Goal: Task Accomplishment & Management: Use online tool/utility

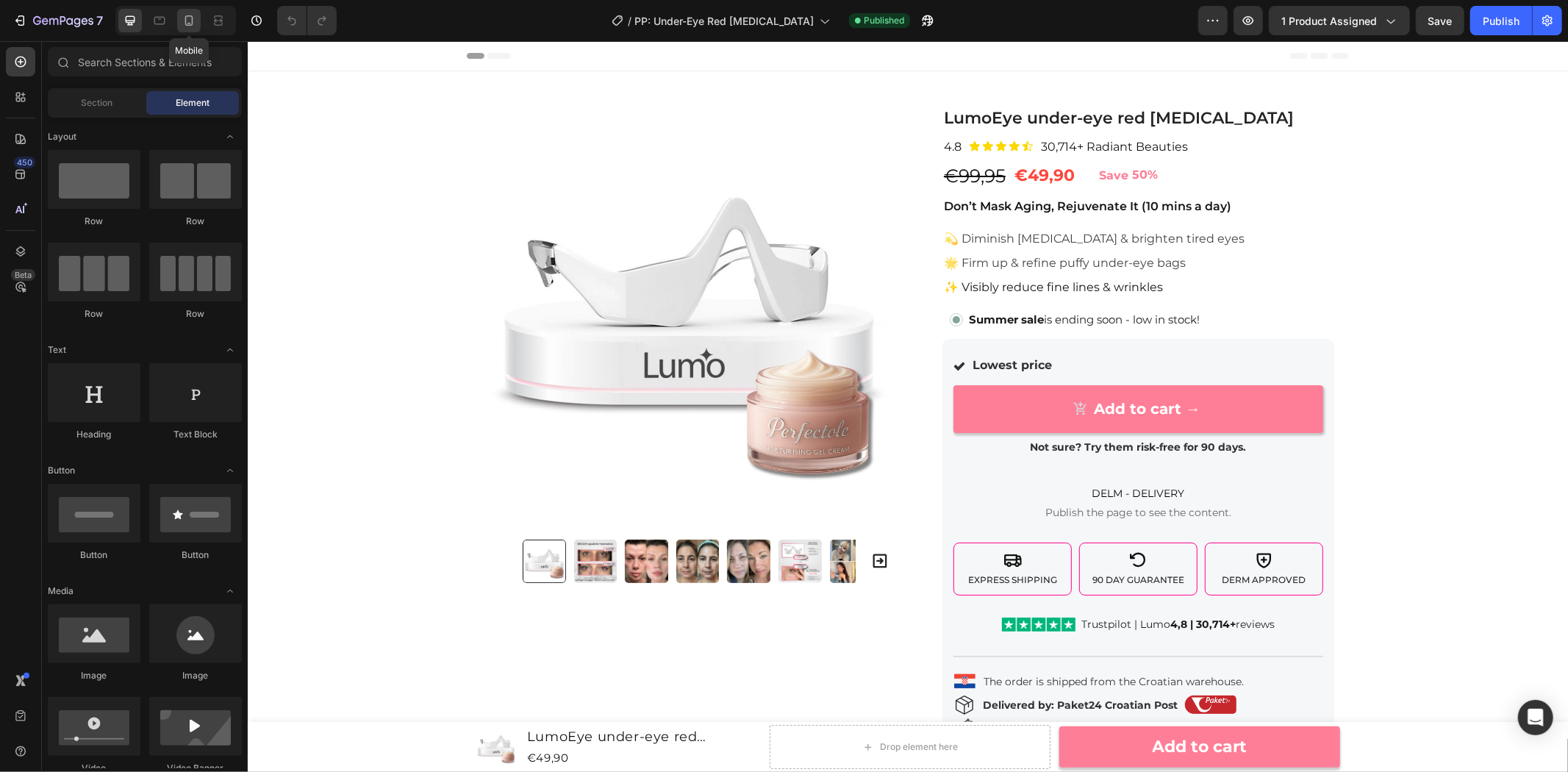
click at [195, 18] on icon at bounding box center [189, 20] width 15 height 15
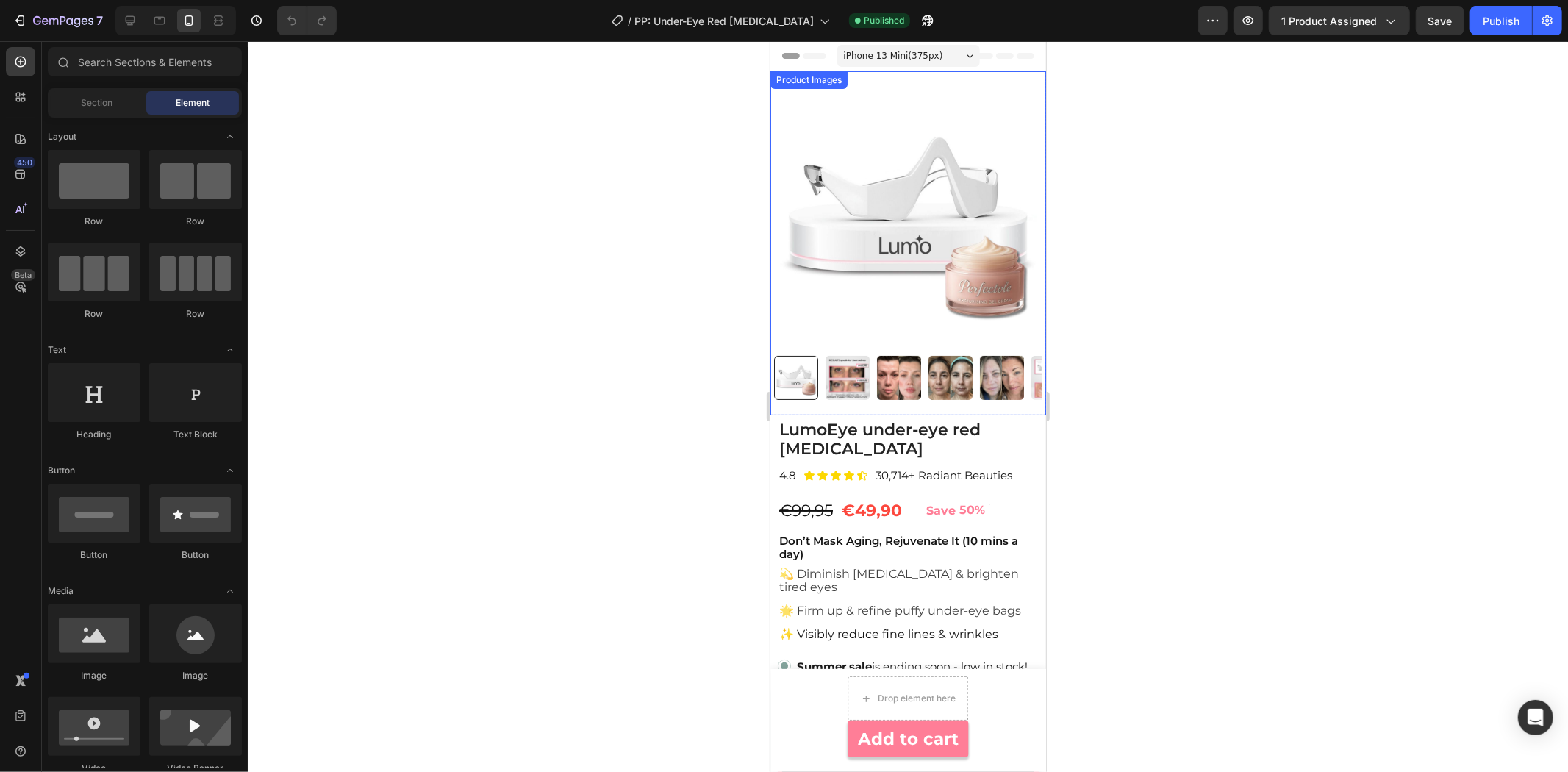
click at [867, 253] on img at bounding box center [908, 212] width 268 height 268
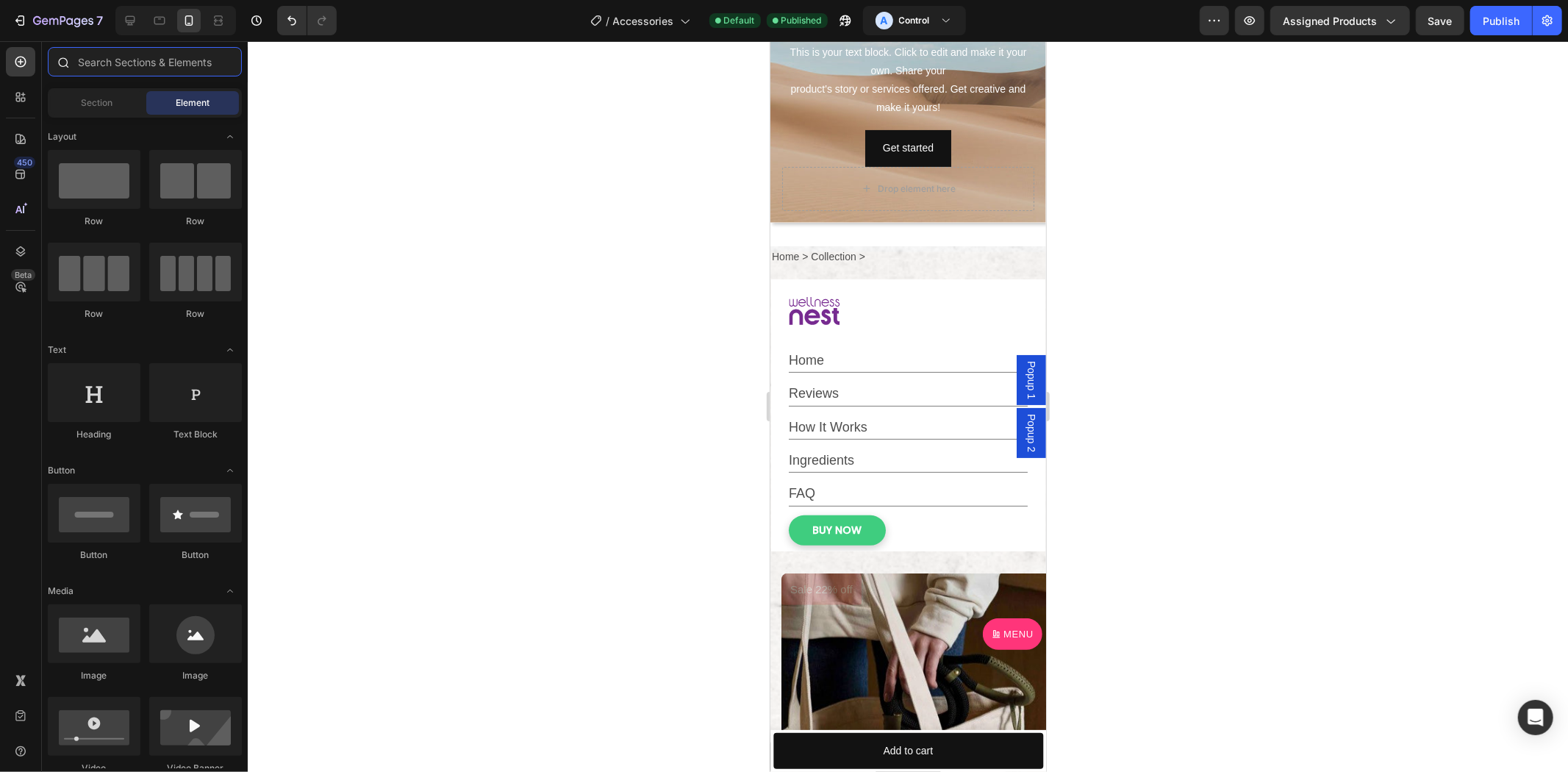
click at [114, 60] on input "text" at bounding box center [145, 61] width 194 height 29
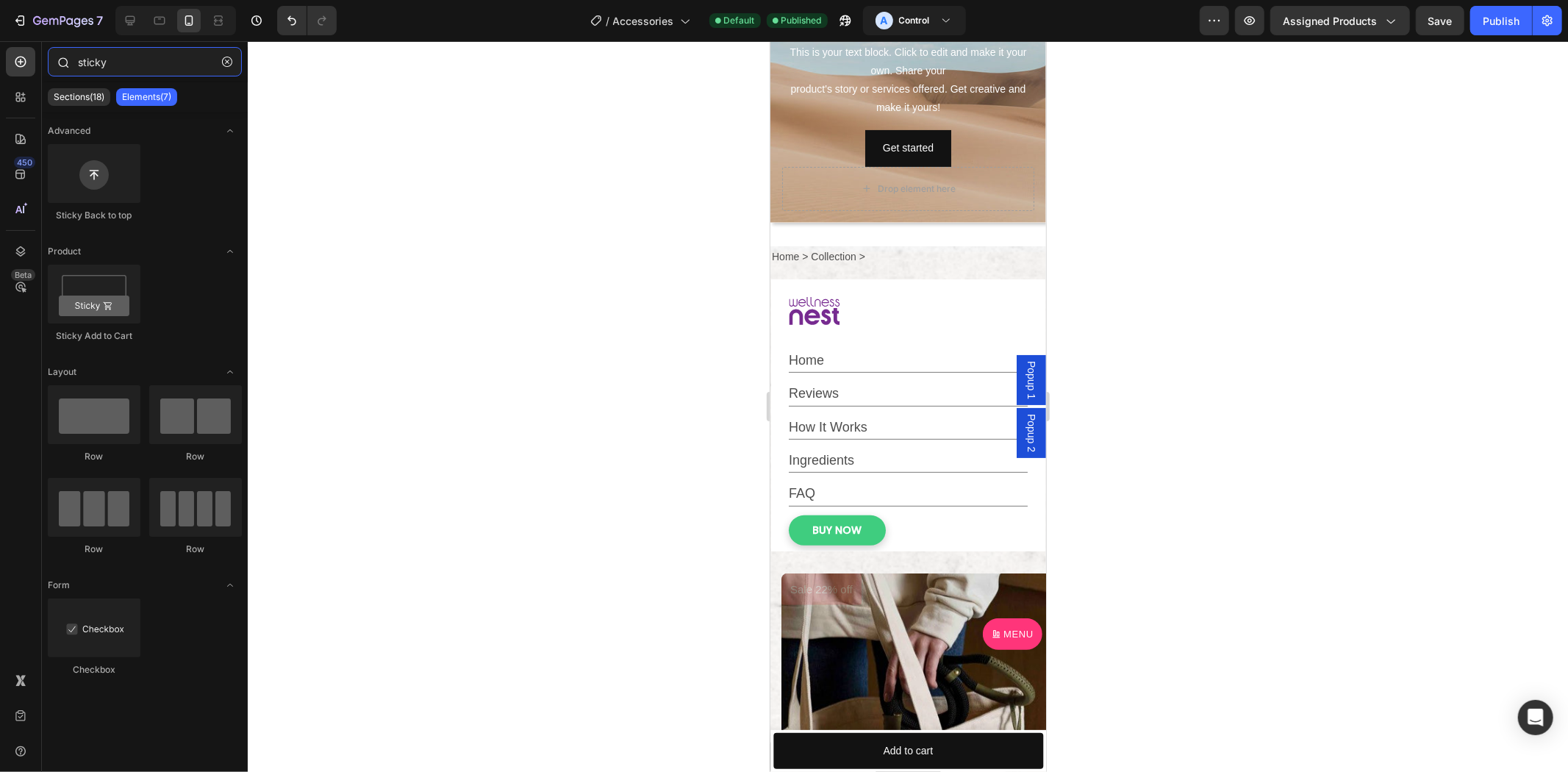
click at [152, 60] on input "sticky" at bounding box center [145, 61] width 194 height 29
type input "sticky A"
click at [123, 24] on icon at bounding box center [129, 20] width 15 height 15
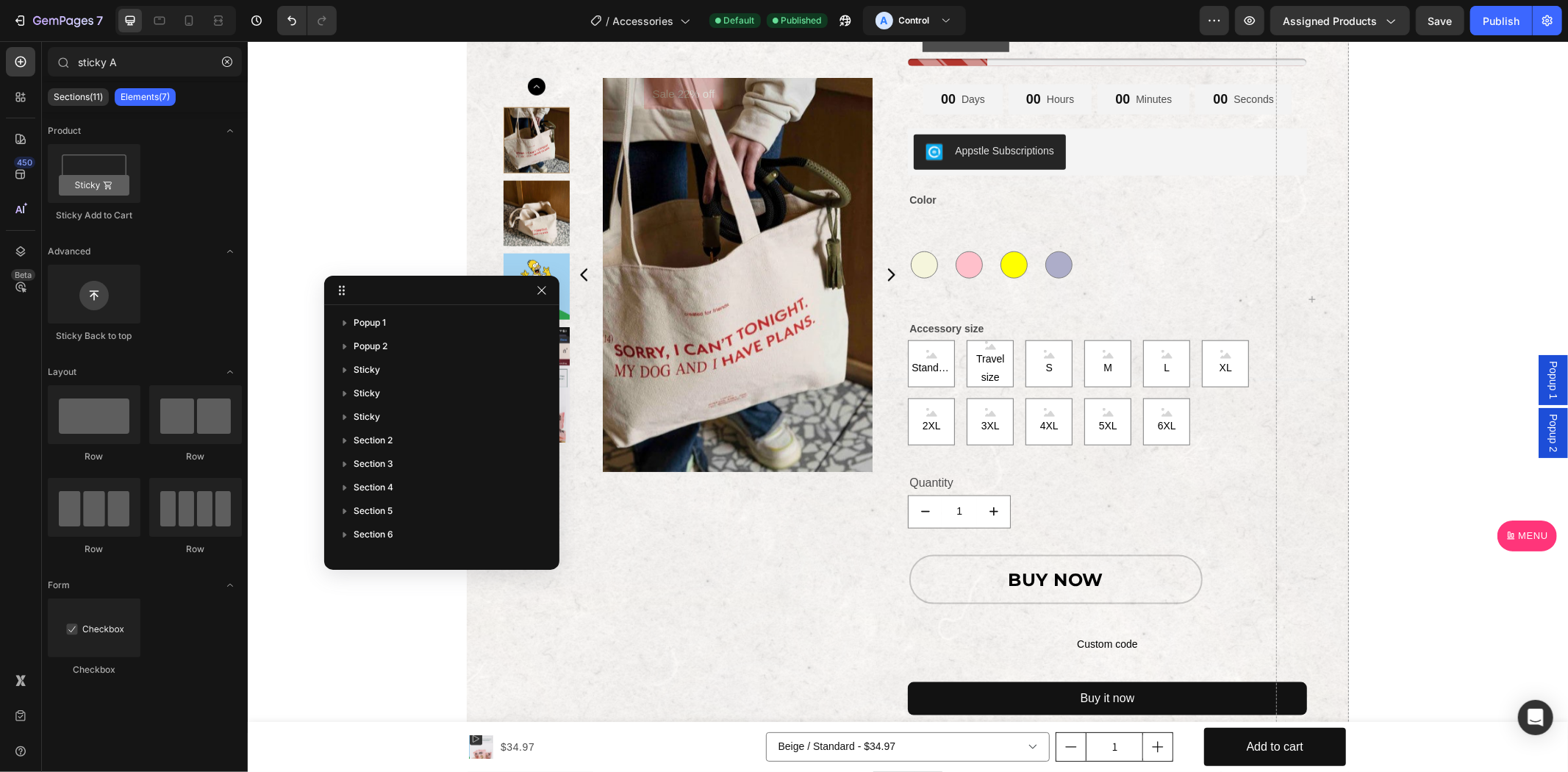
click at [553, 283] on div at bounding box center [442, 291] width 235 height 29
click at [542, 288] on icon "button" at bounding box center [541, 291] width 12 height 12
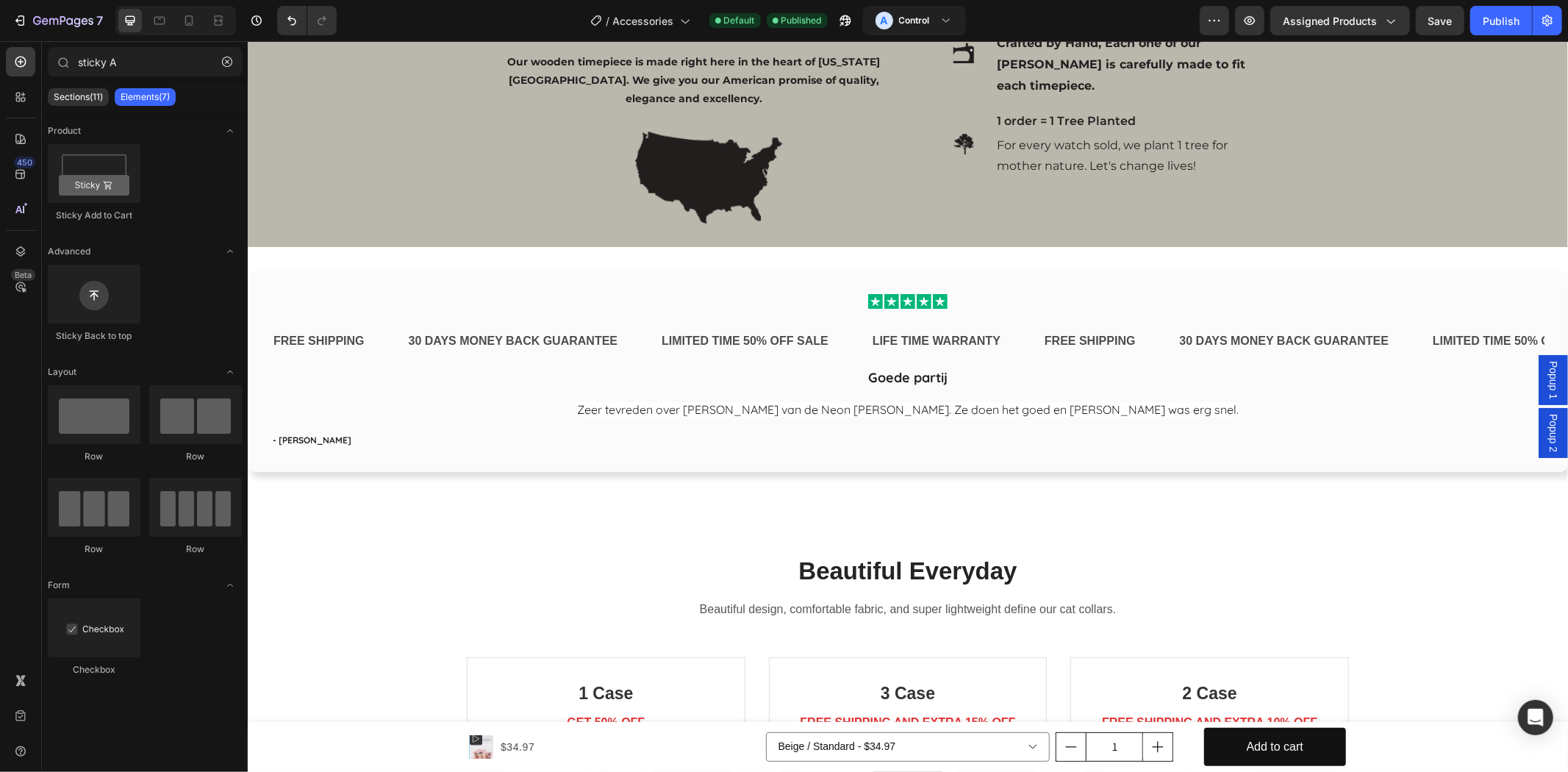
scroll to position [5038, 0]
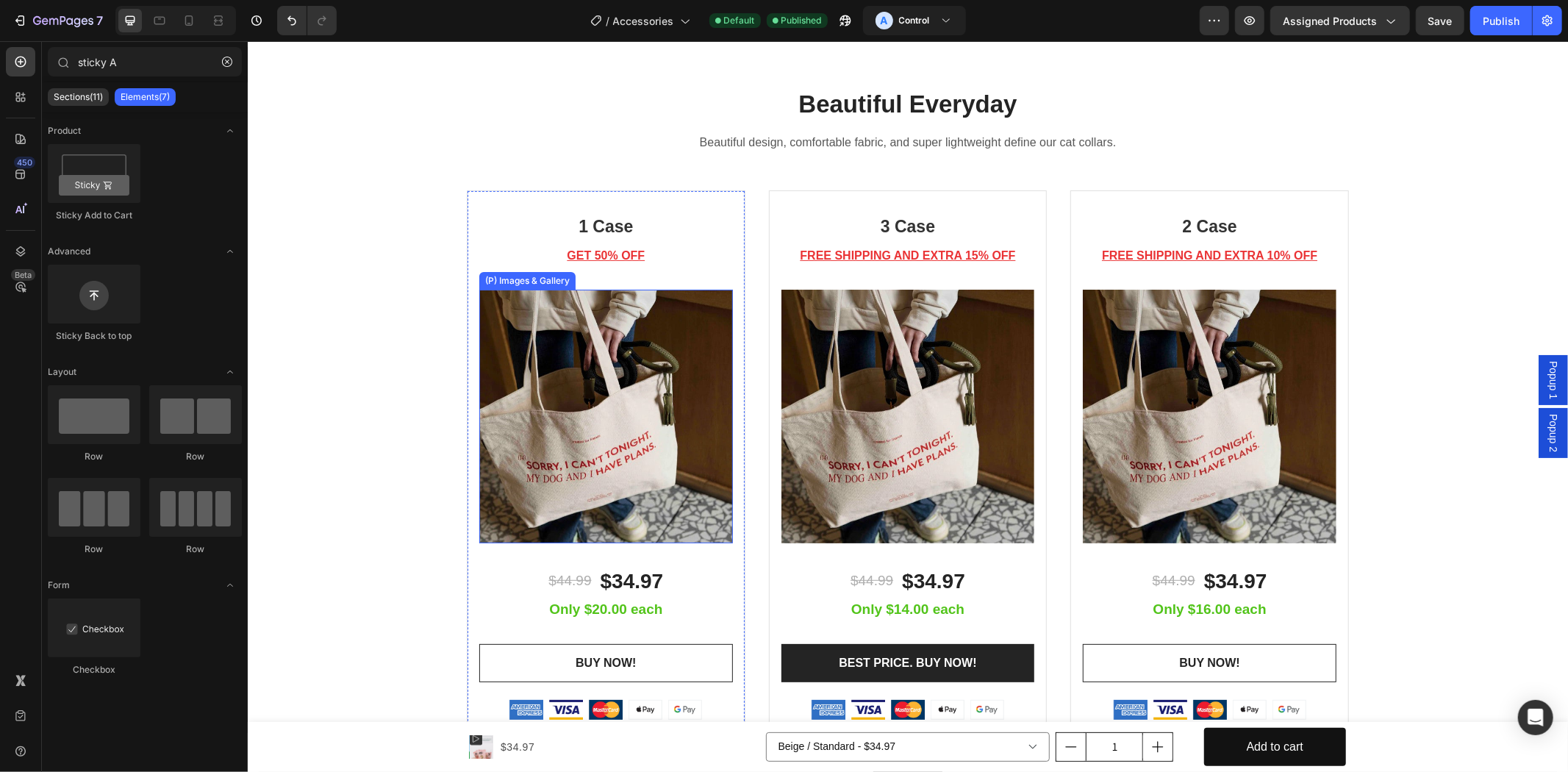
click at [591, 451] on img at bounding box center [605, 415] width 254 height 254
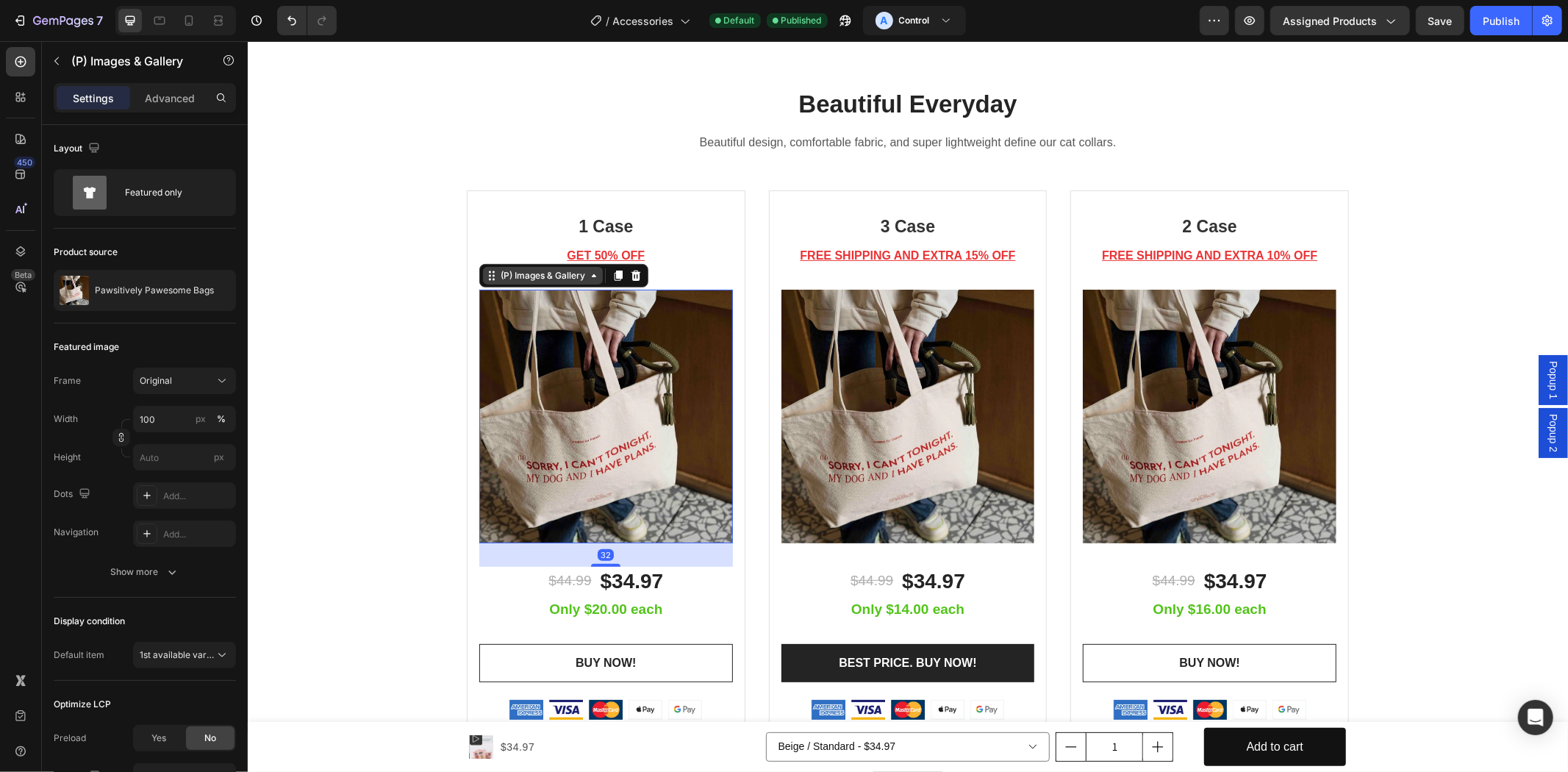
click at [534, 268] on div "(P) Images & Gallery" at bounding box center [541, 275] width 90 height 14
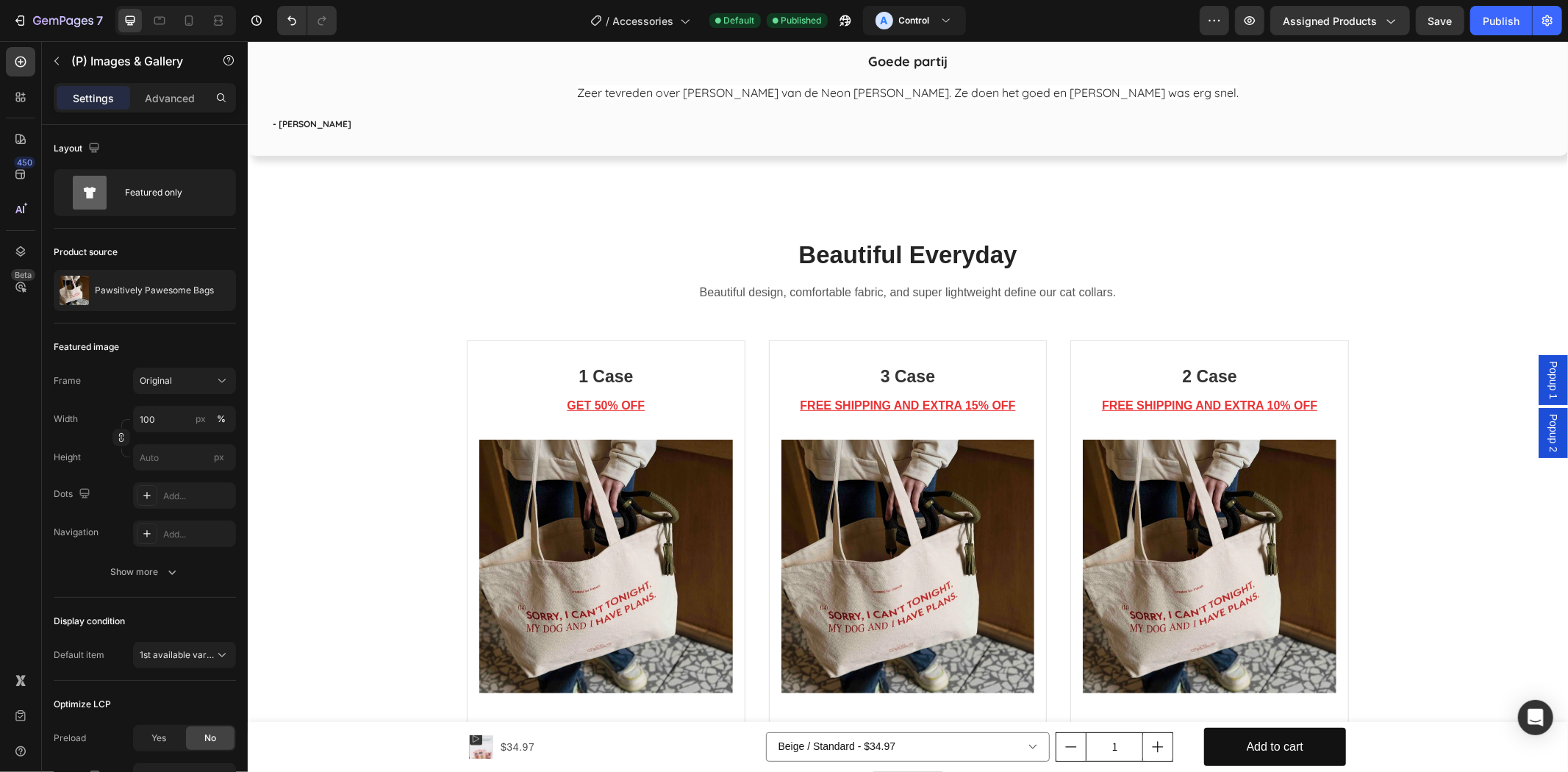
scroll to position [5304, 0]
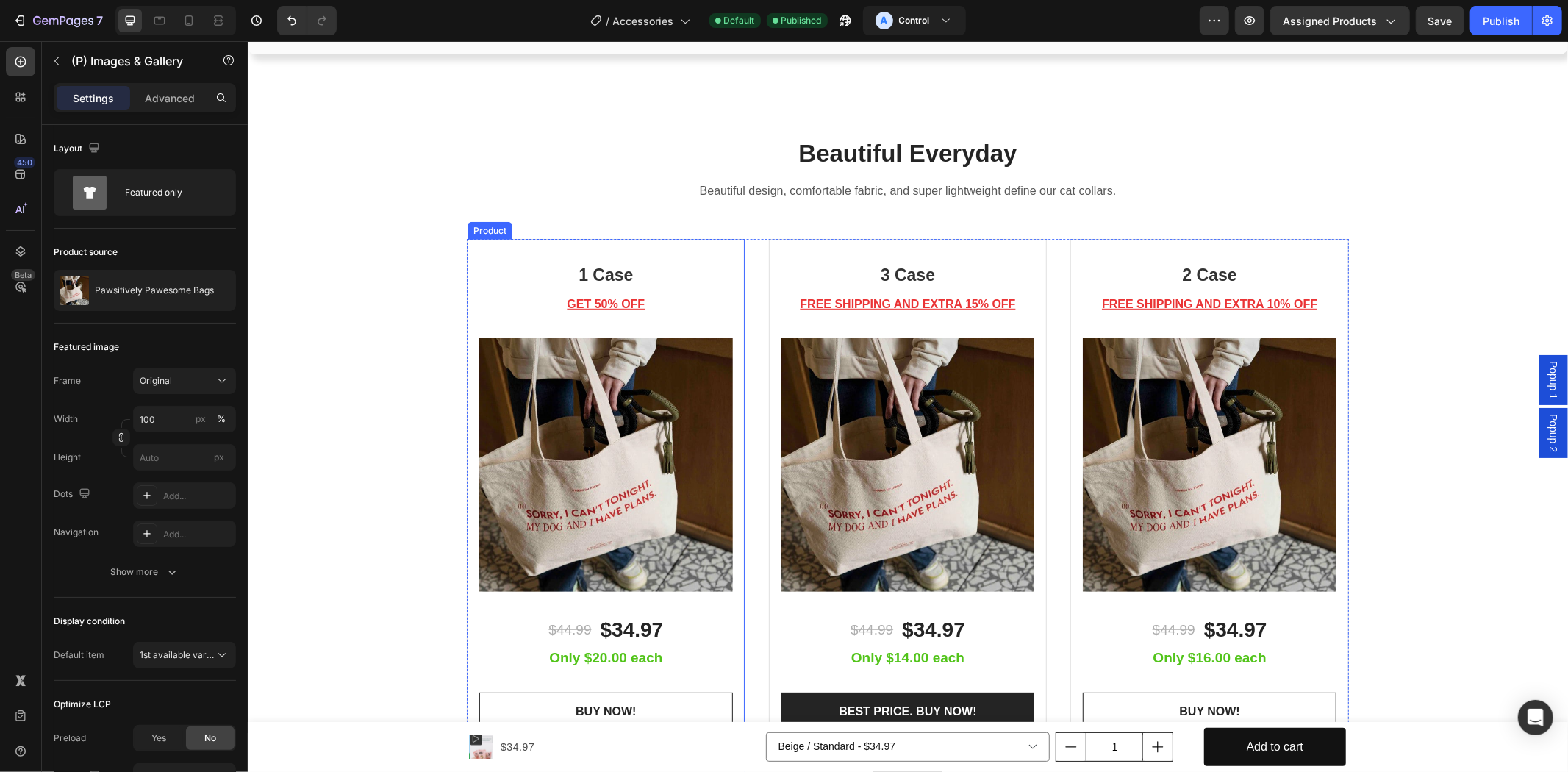
click at [466, 248] on div "1 Case Heading GET 50% OFF Text block (P) Images & Gallery $44.99 (P) Price (P)…" at bounding box center [605, 514] width 279 height 553
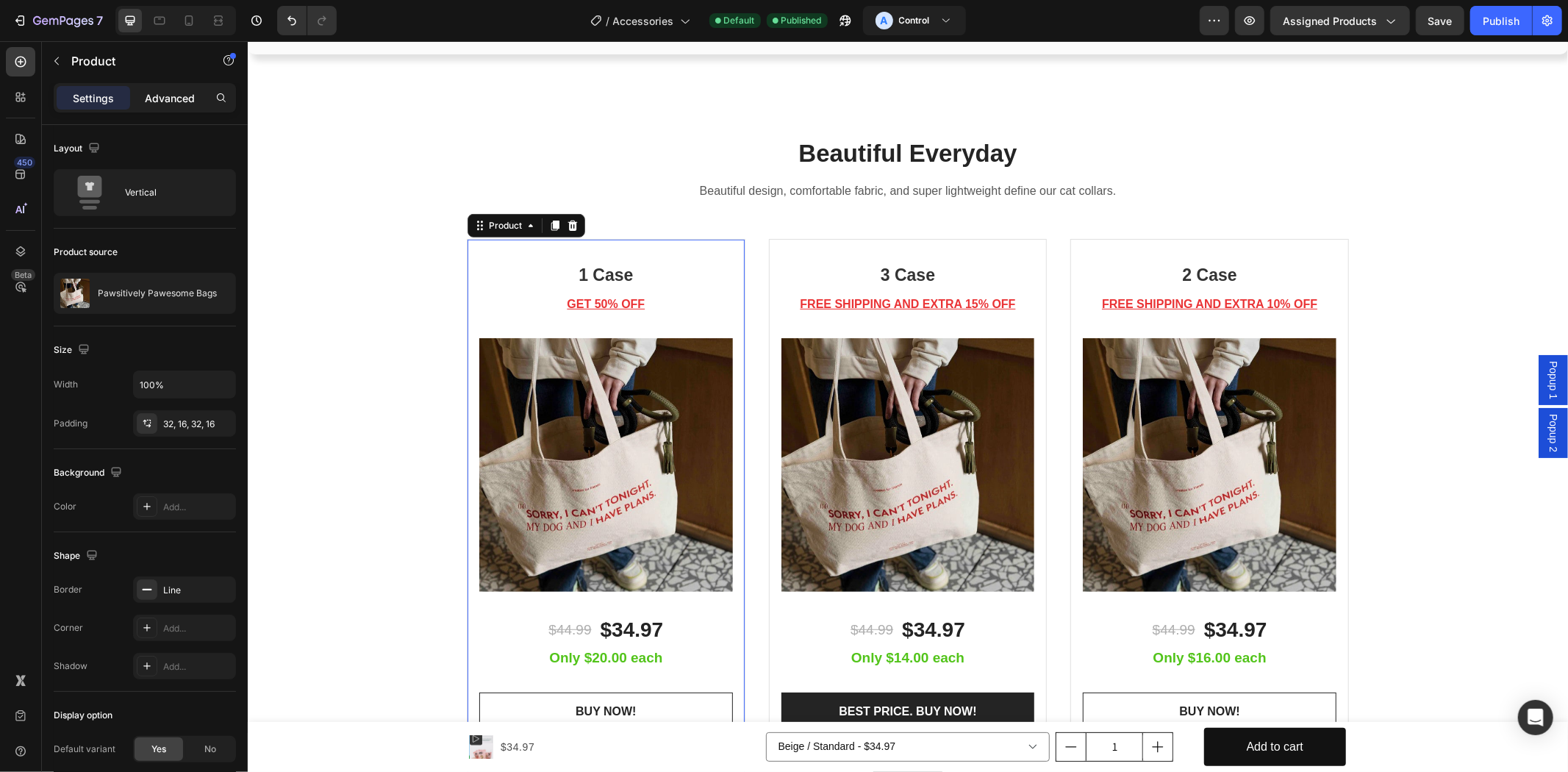
click at [177, 103] on p "Advanced" at bounding box center [169, 98] width 50 height 16
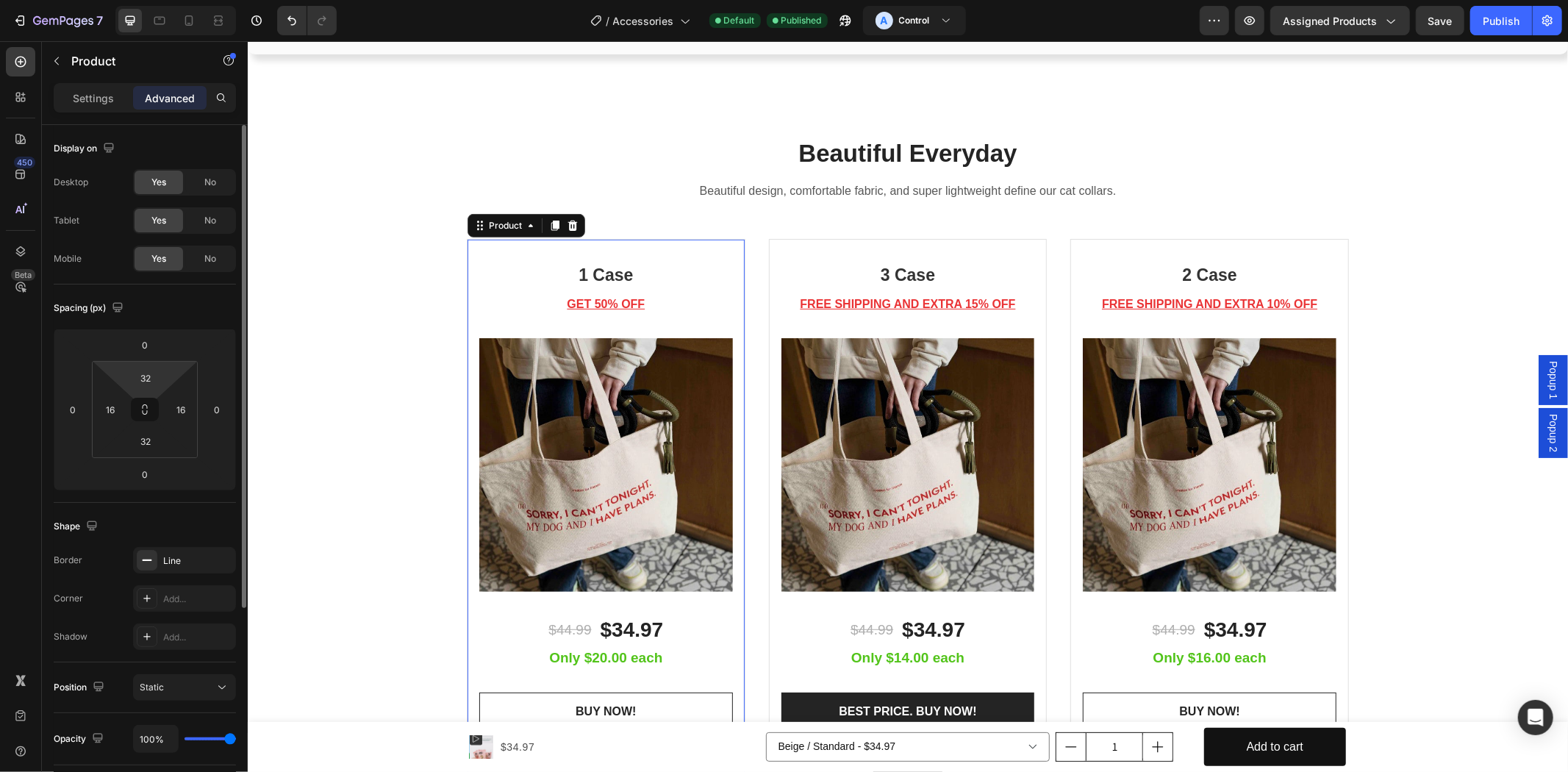
scroll to position [292, 0]
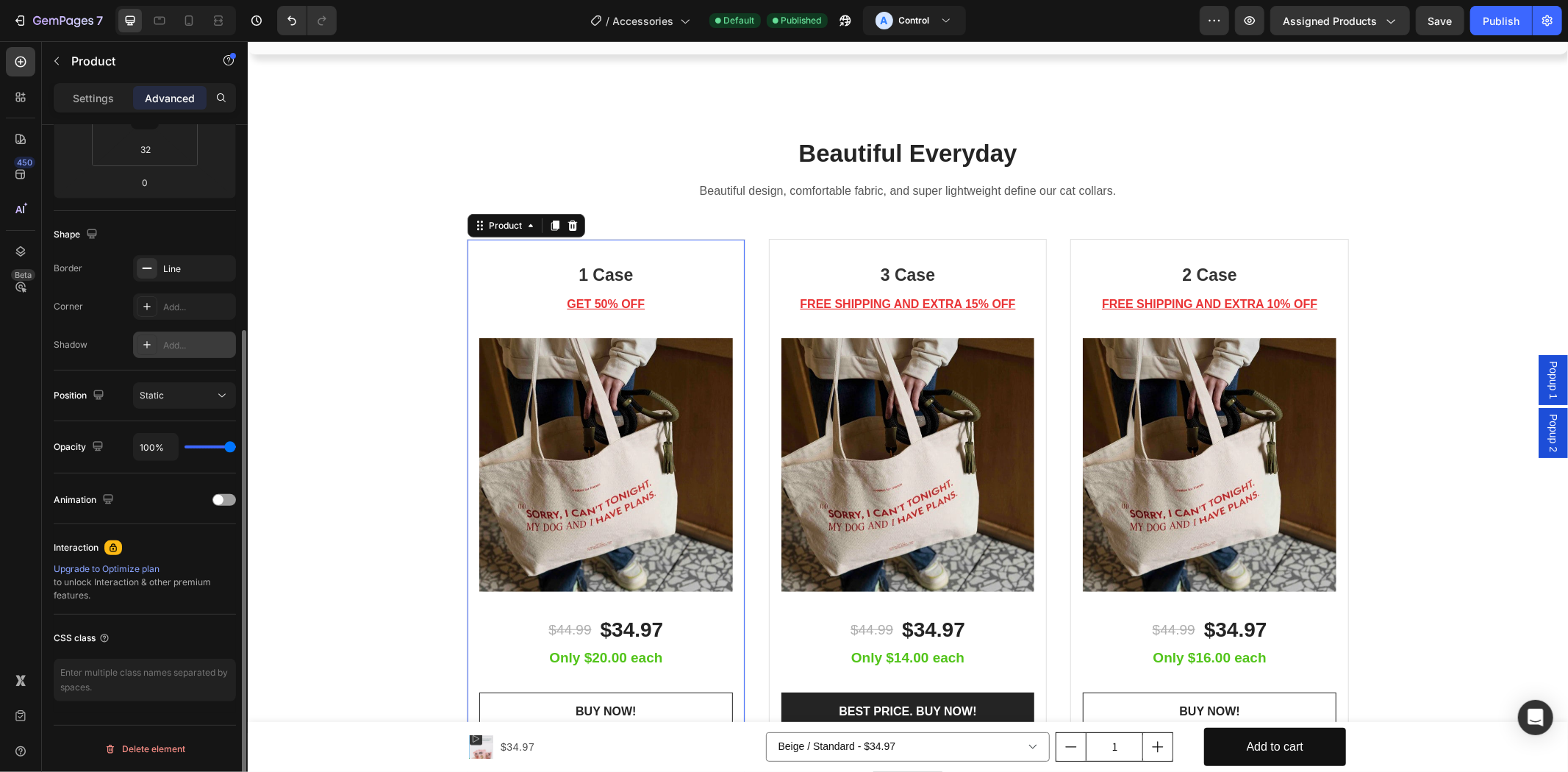
click at [178, 339] on div "Add..." at bounding box center [197, 346] width 69 height 14
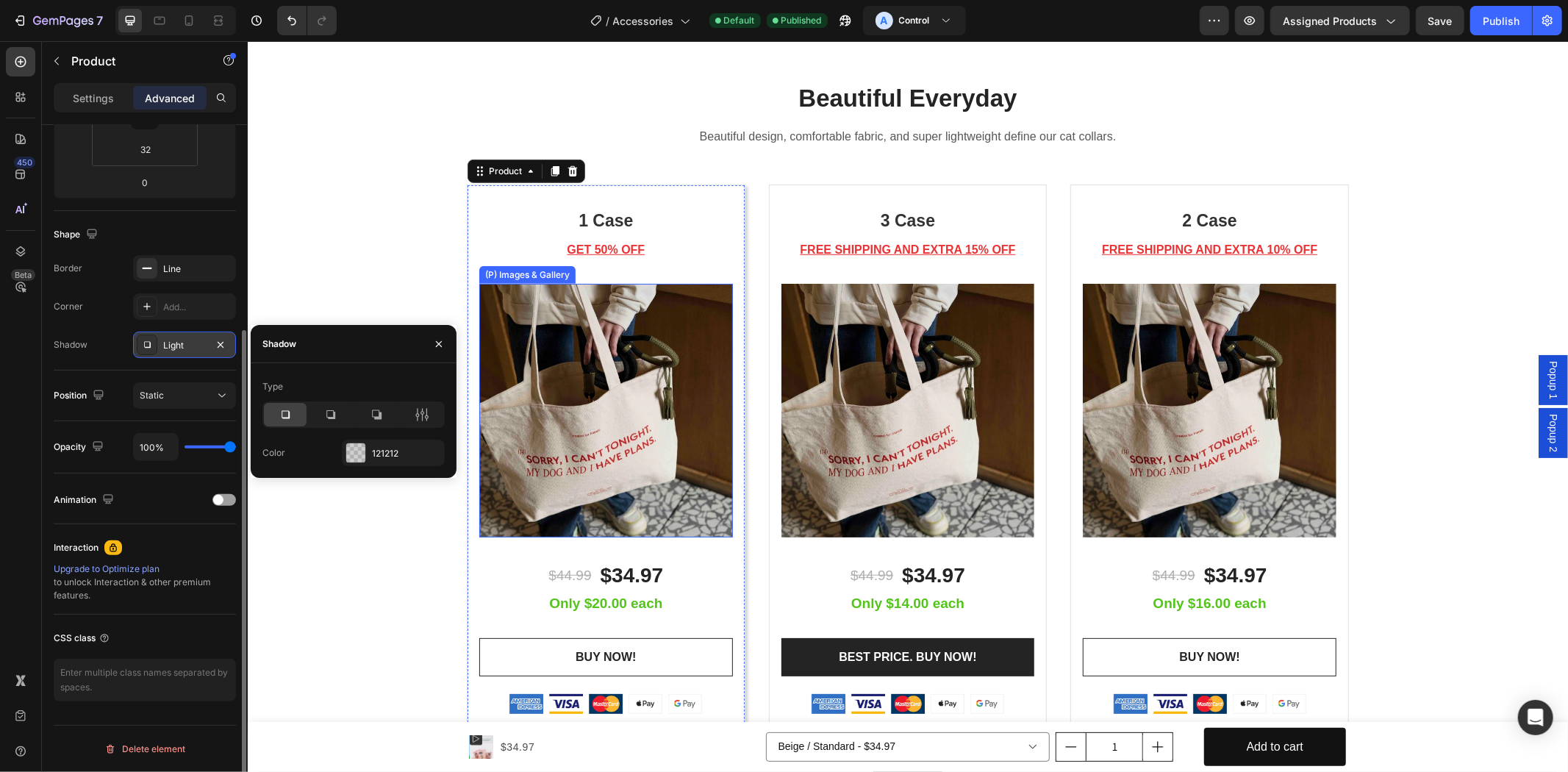
scroll to position [5440, 0]
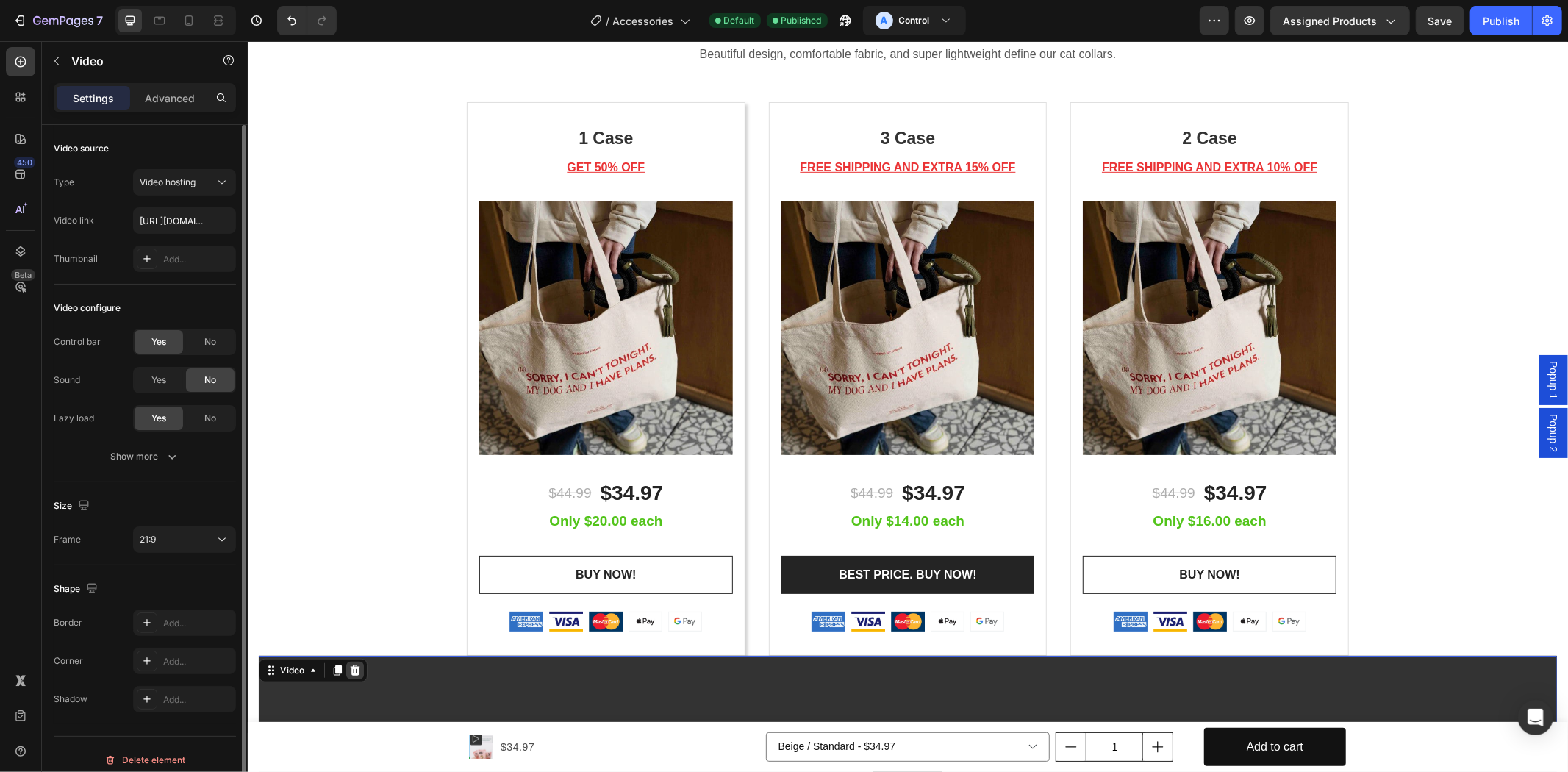
click at [352, 661] on div at bounding box center [354, 670] width 17 height 18
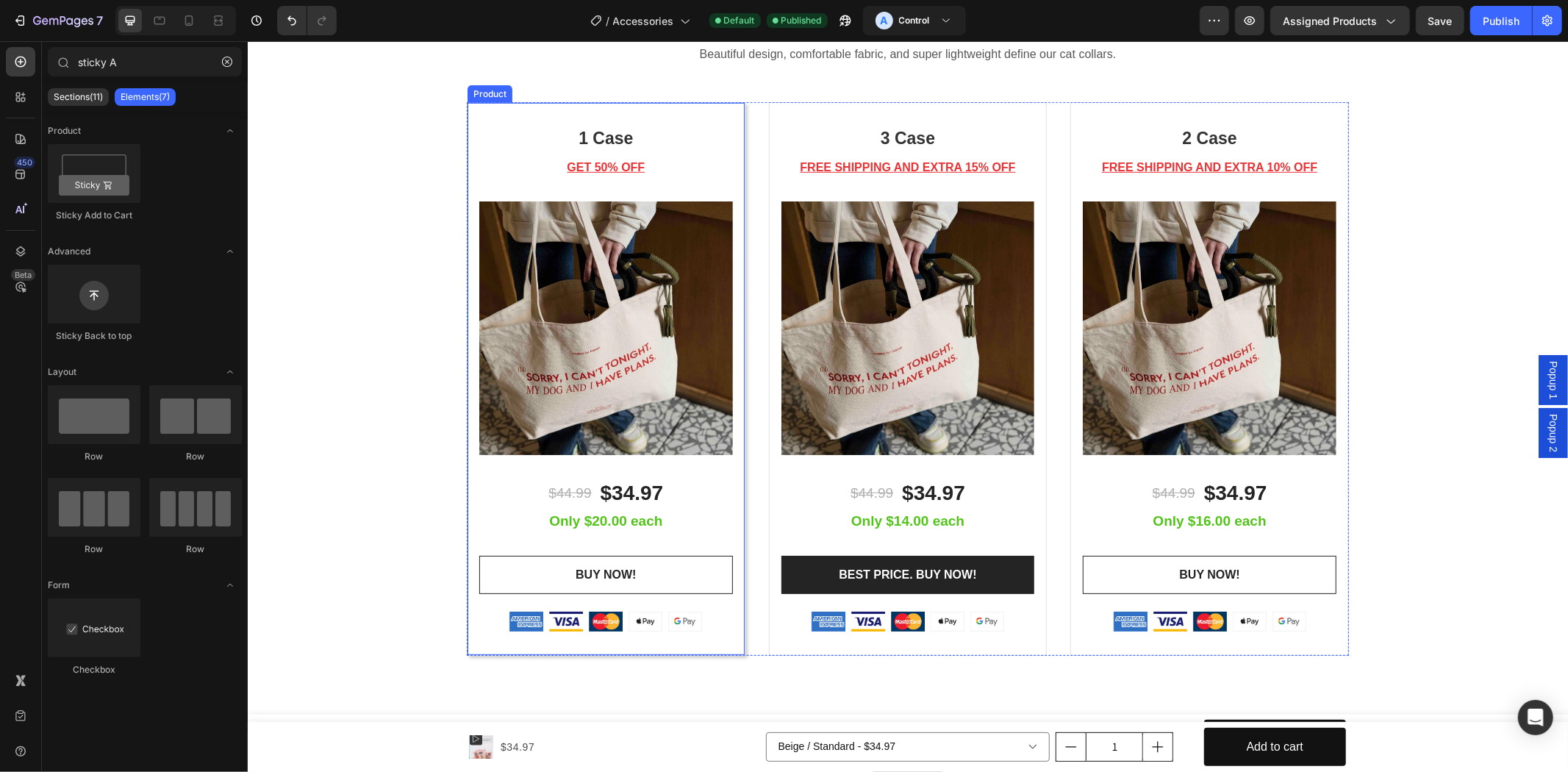
click at [725, 635] on div "1 Case Heading GET 50% OFF Text block (P) Images & Gallery $44.99 (P) Price (P)…" at bounding box center [605, 377] width 279 height 553
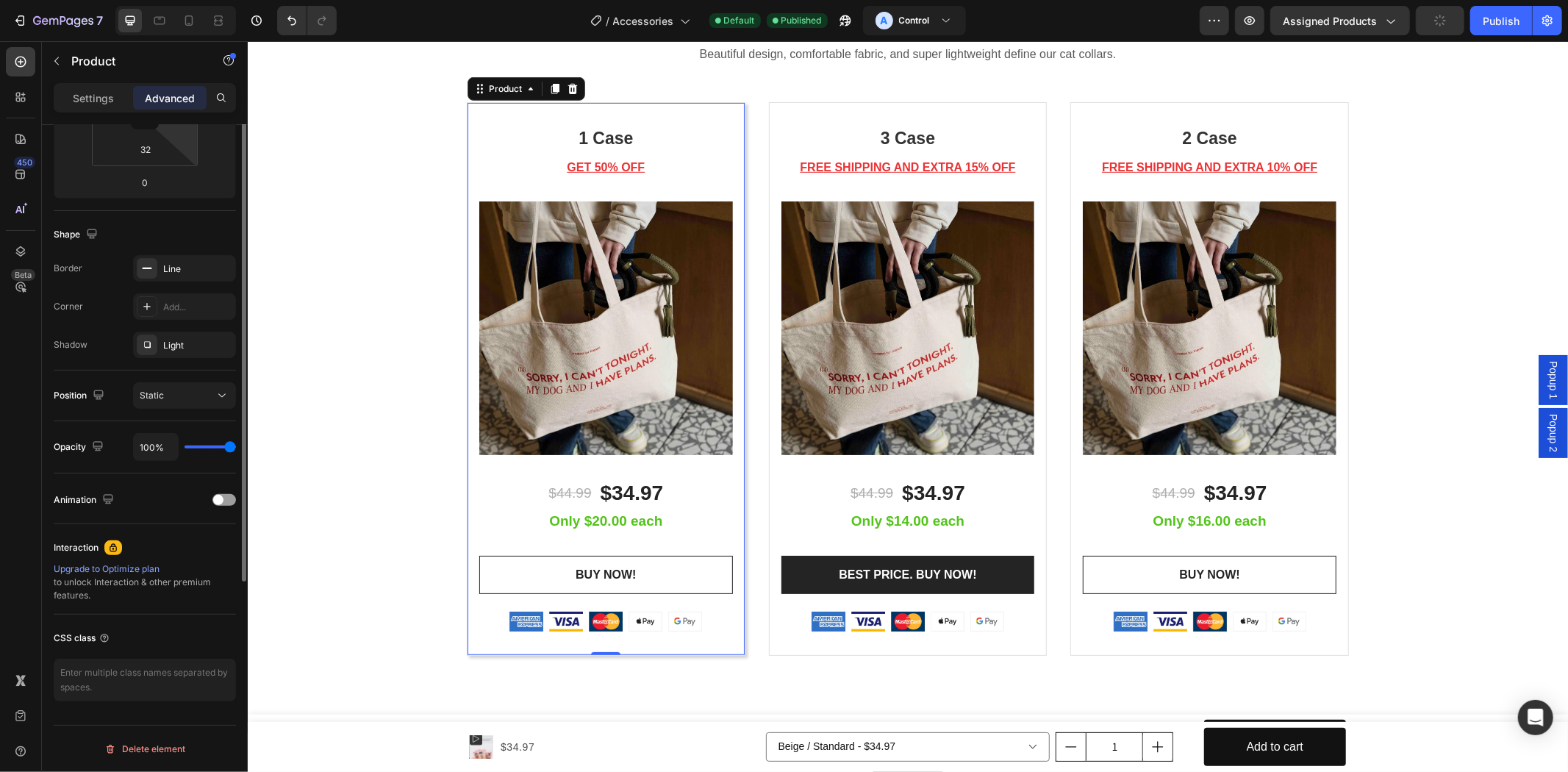
scroll to position [156, 0]
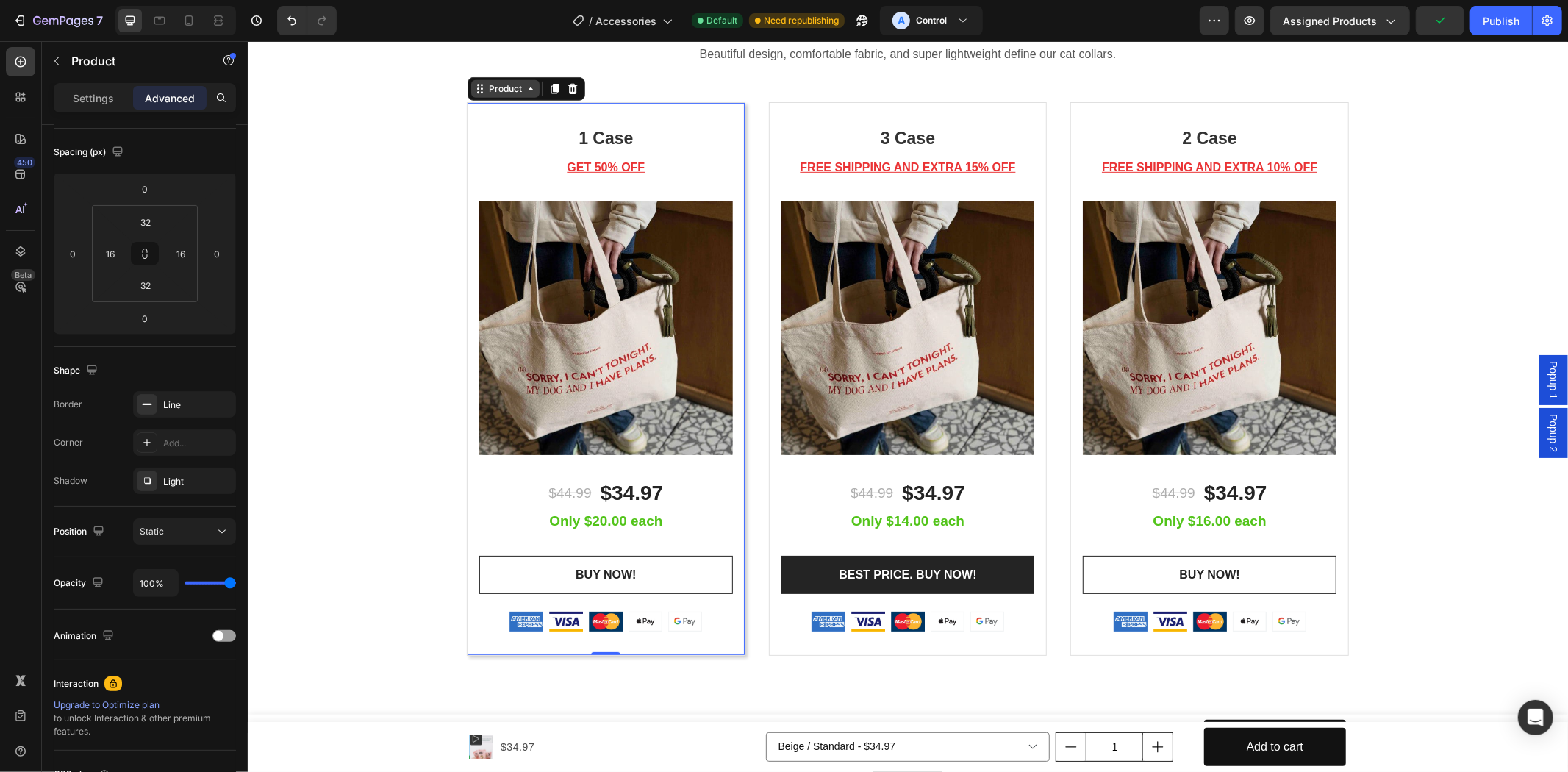
click at [484, 80] on div "Product" at bounding box center [505, 88] width 68 height 18
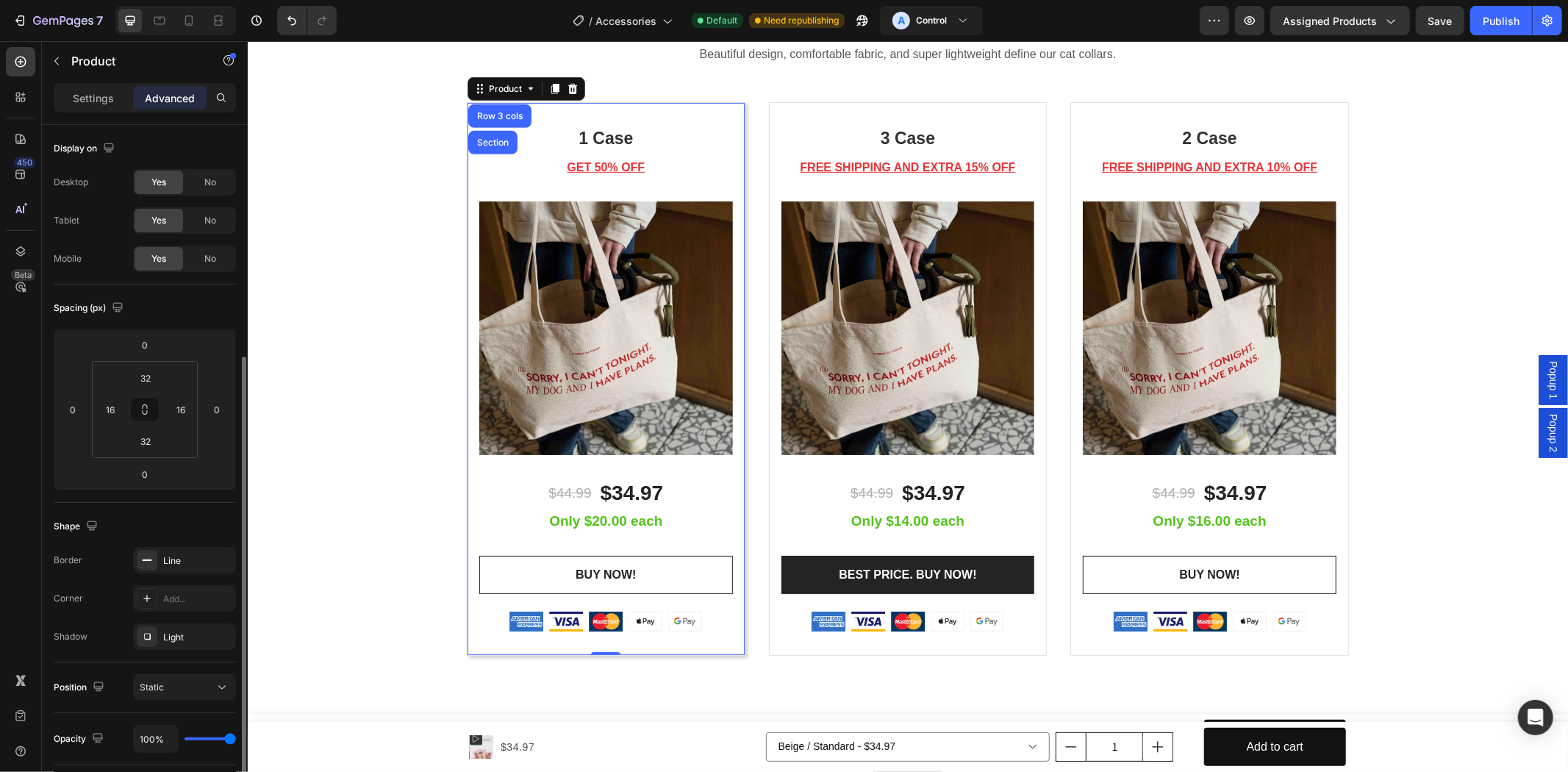
scroll to position [292, 0]
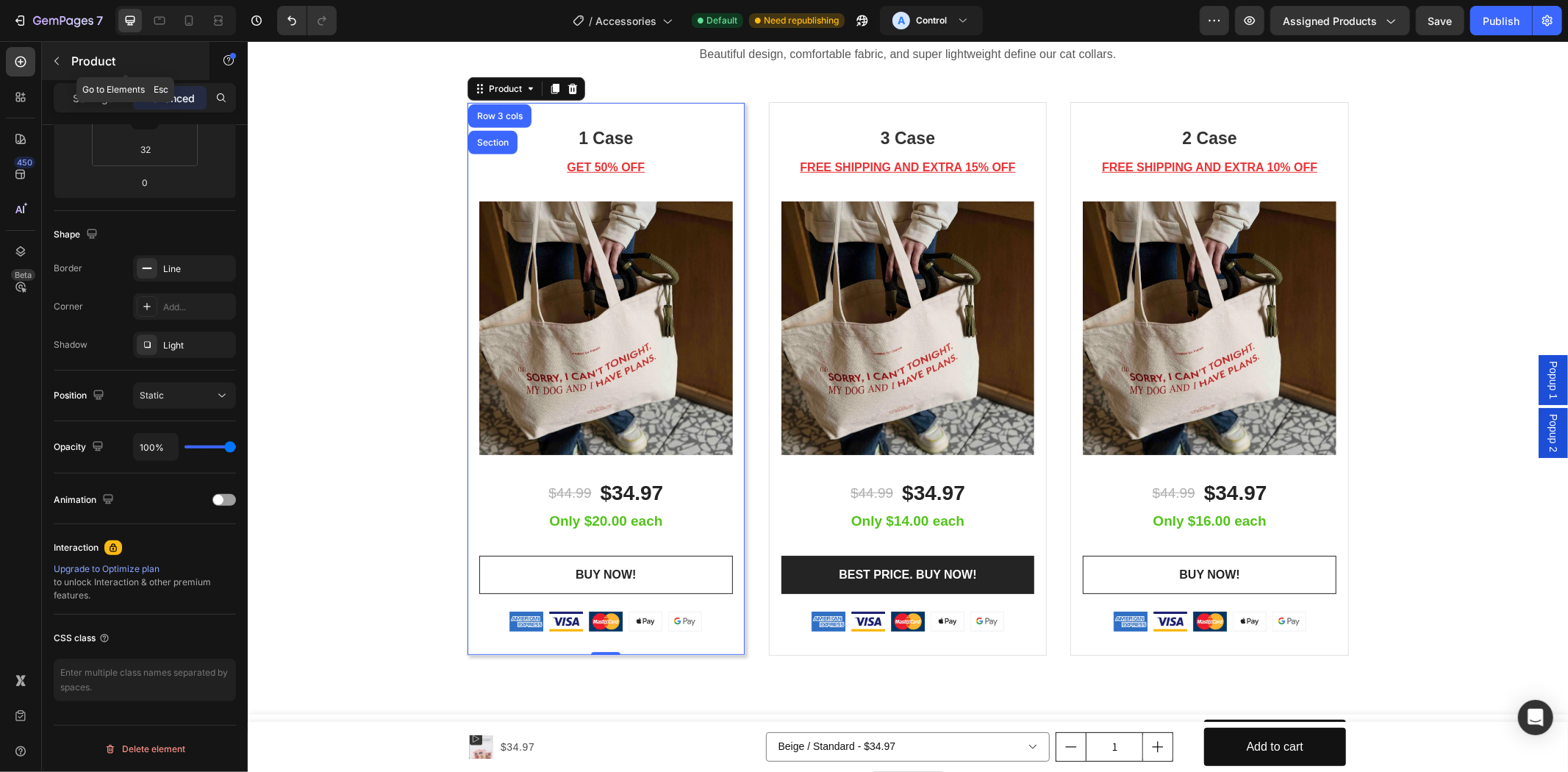
click at [107, 75] on div "Product" at bounding box center [125, 60] width 167 height 38
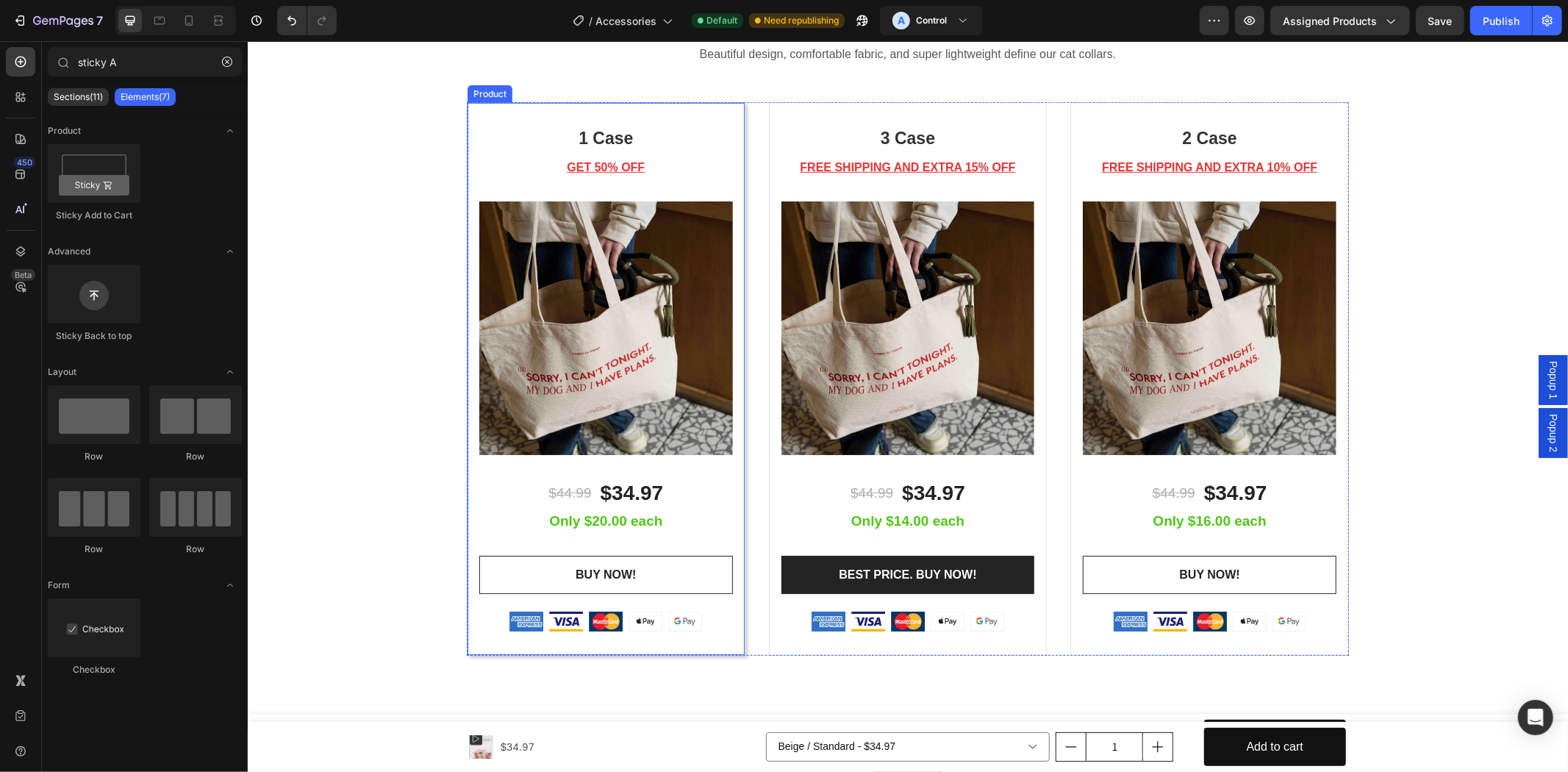
click at [466, 101] on div "1 Case Heading GET 50% OFF Text block (P) Images & Gallery $44.99 (P) Price (P)…" at bounding box center [605, 377] width 279 height 553
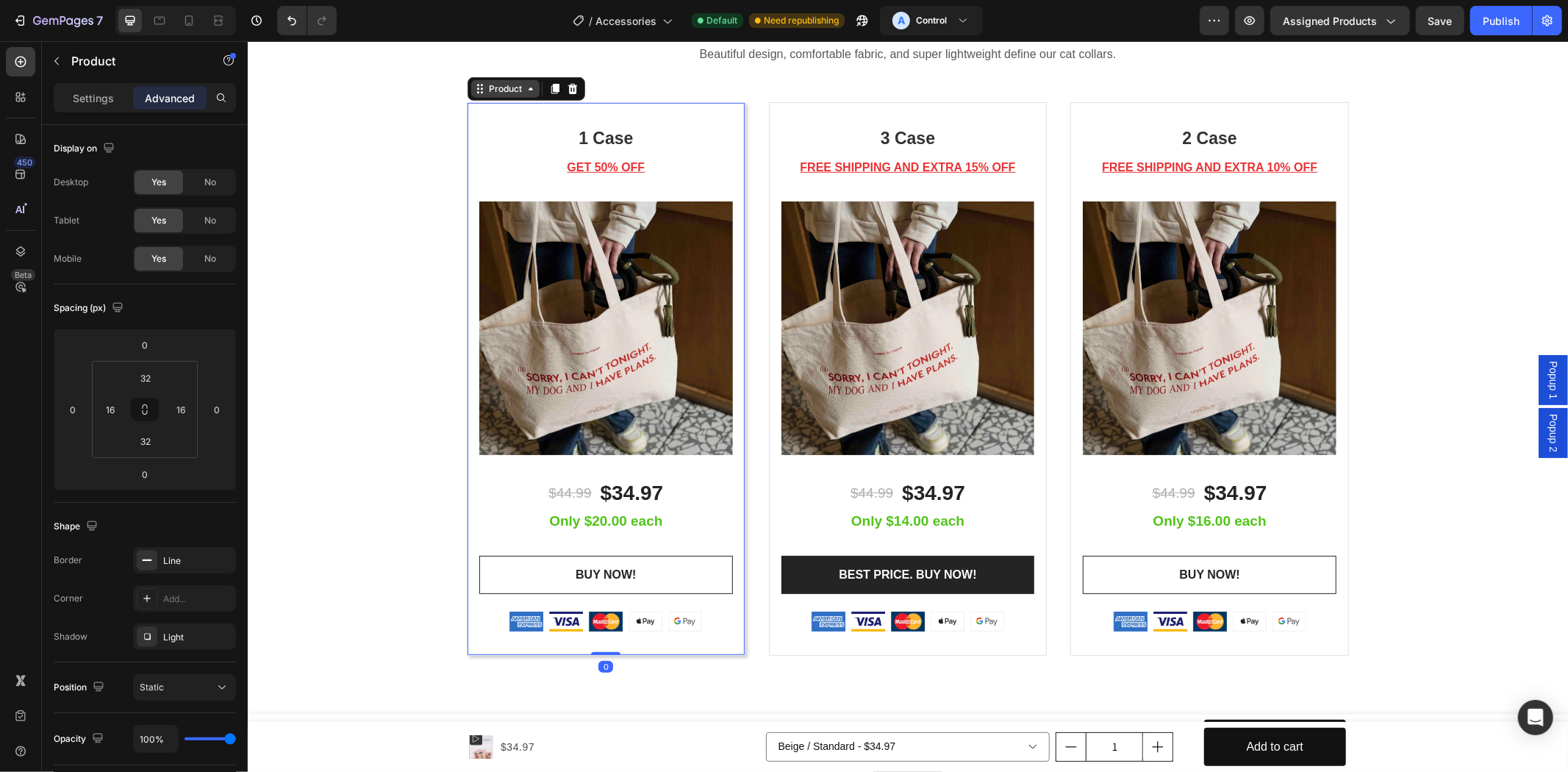
click at [477, 86] on icon at bounding box center [479, 88] width 12 height 12
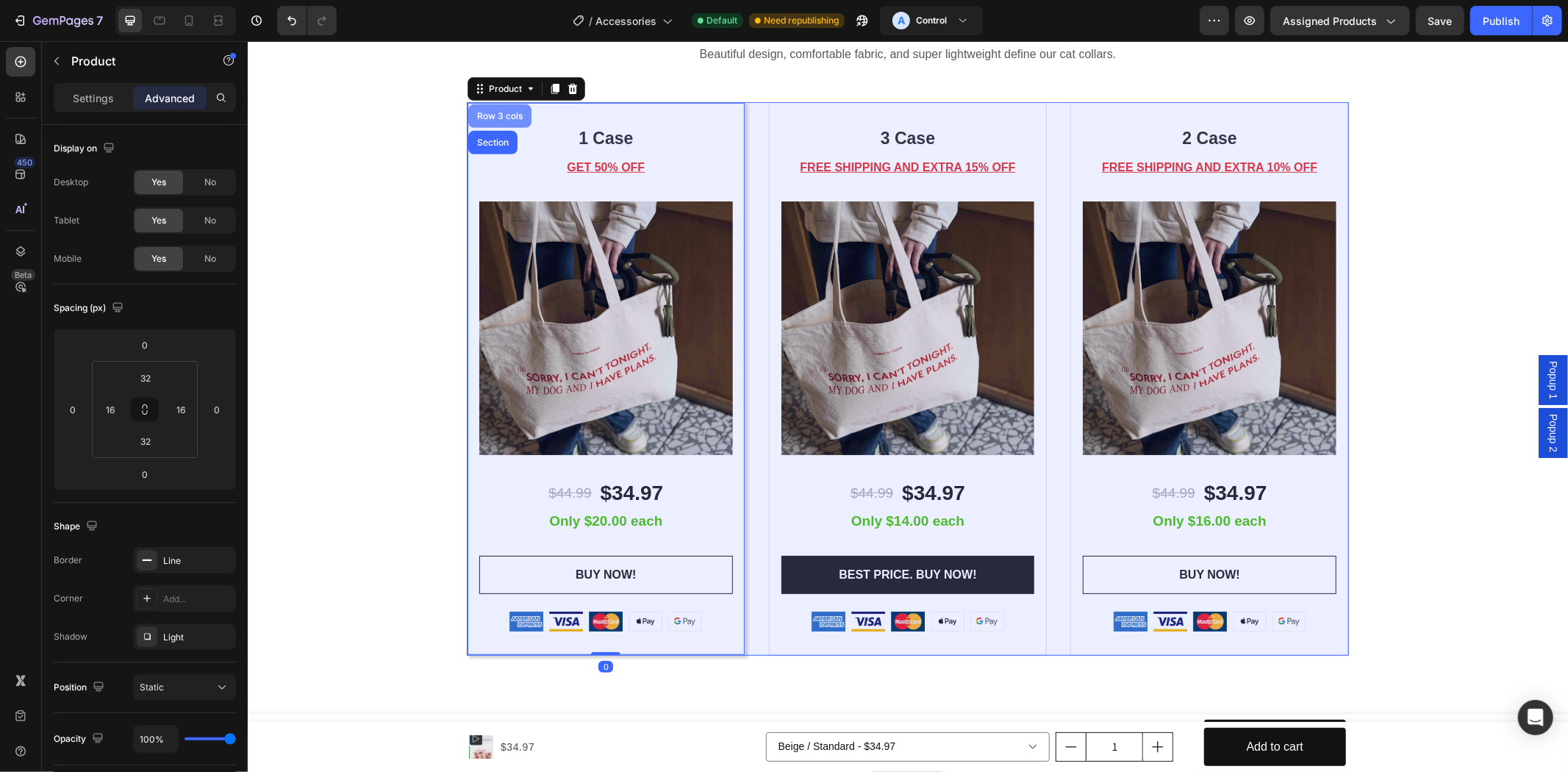
click at [473, 116] on div "Row 3 cols" at bounding box center [499, 115] width 52 height 9
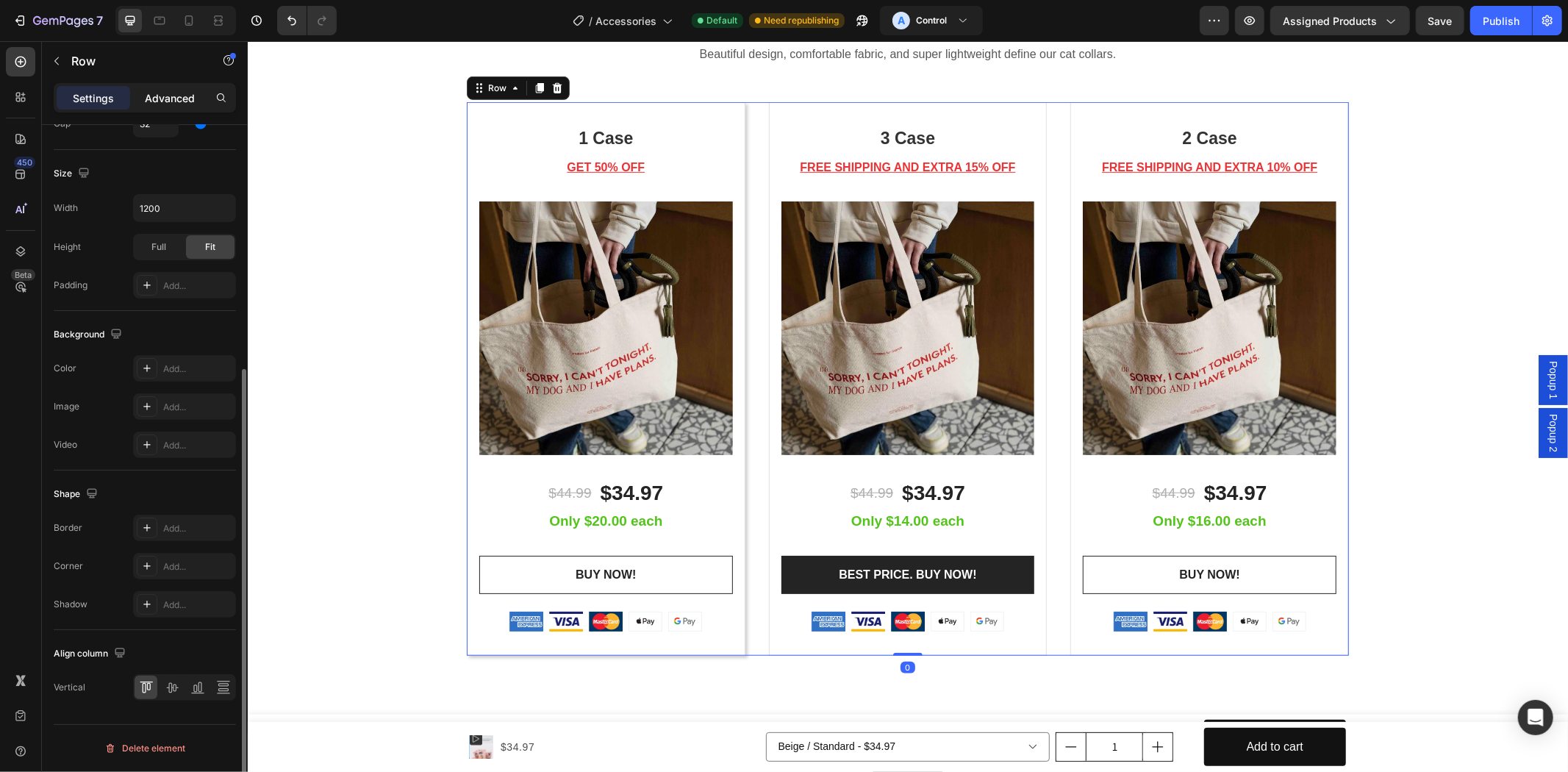
click at [158, 101] on p "Advanced" at bounding box center [169, 98] width 50 height 16
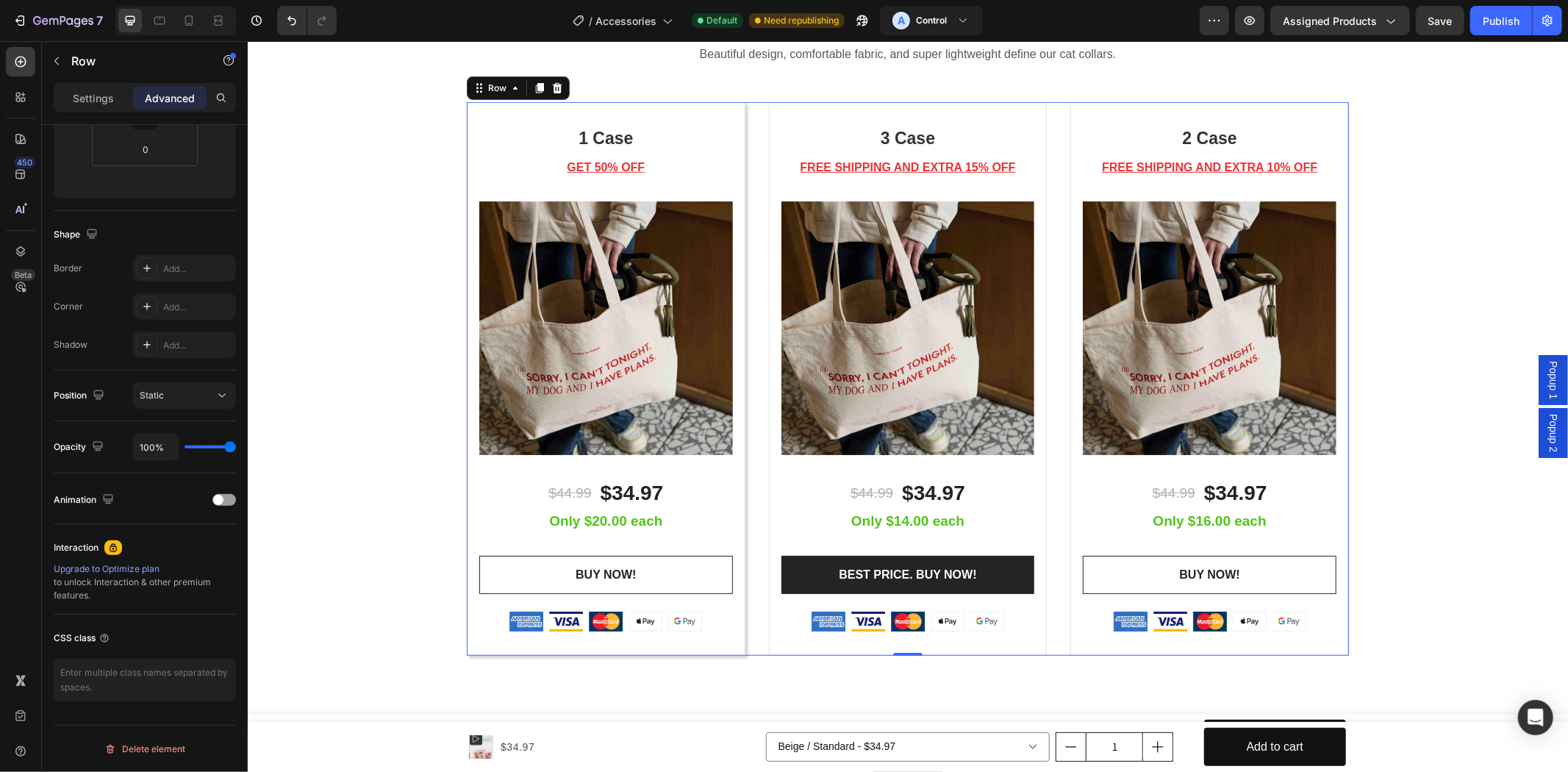
drag, startPoint x: 502, startPoint y: 91, endPoint x: 493, endPoint y: 98, distance: 11.4
click at [501, 91] on div "Row" at bounding box center [496, 88] width 53 height 18
click at [488, 89] on div "Row" at bounding box center [496, 88] width 24 height 14
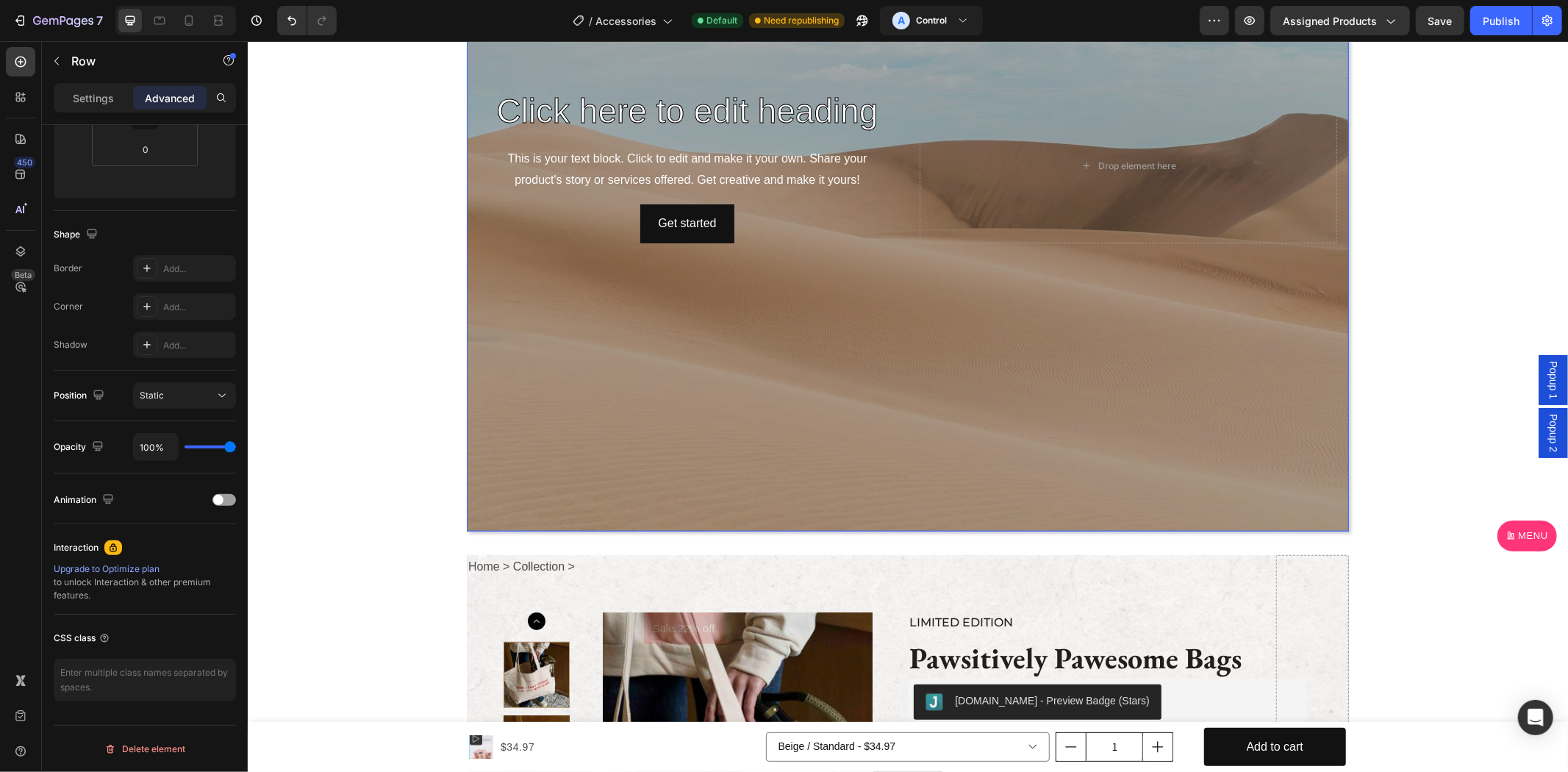
scroll to position [0, 0]
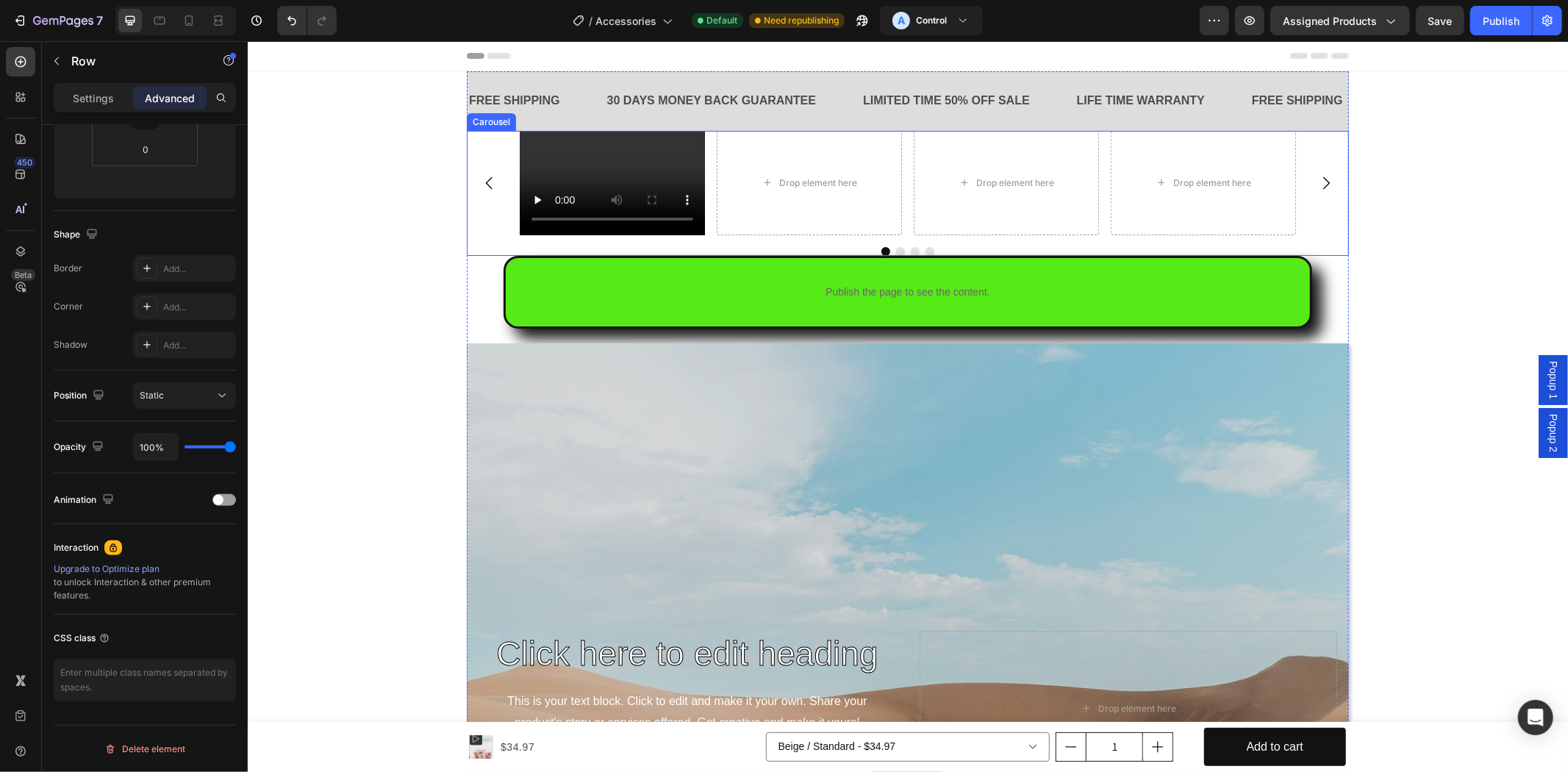
click at [695, 239] on div "Video Drop element here Drop element here Drop element here [GEOGRAPHIC_DATA]" at bounding box center [906, 193] width 882 height 125
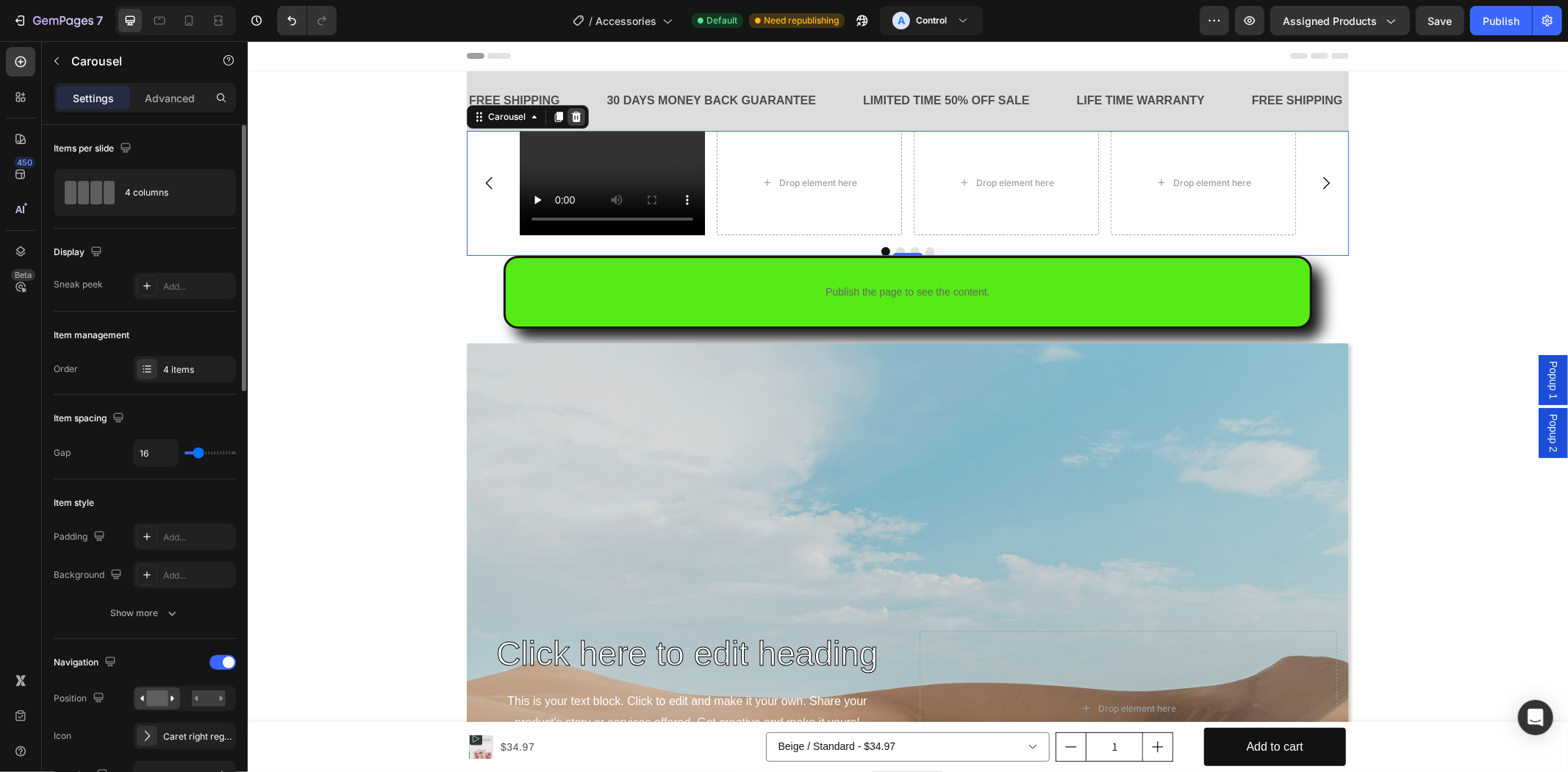
click at [570, 116] on icon at bounding box center [575, 116] width 12 height 12
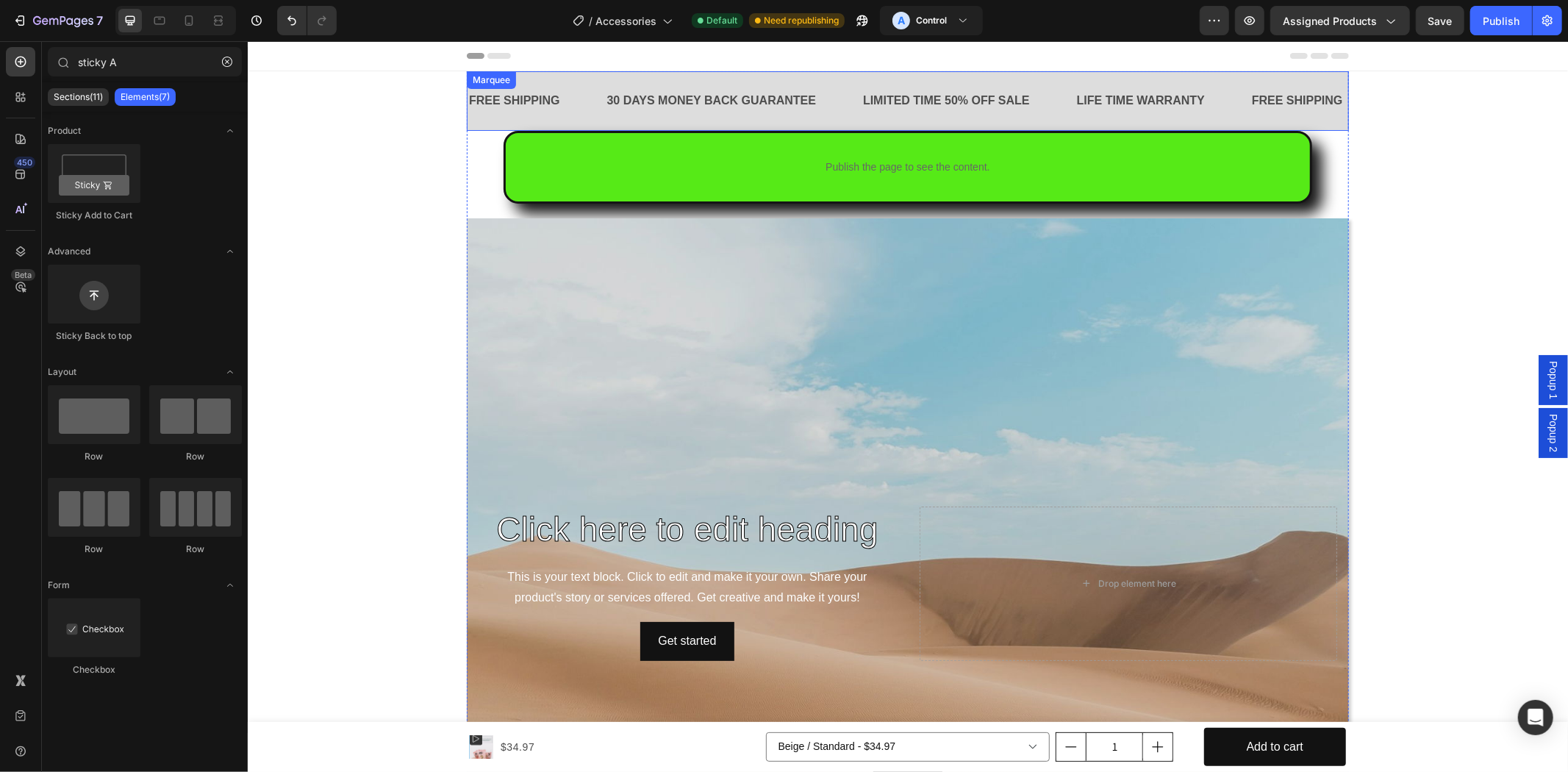
click at [575, 98] on div "FREE SHIPPING Text Block" at bounding box center [536, 100] width 138 height 36
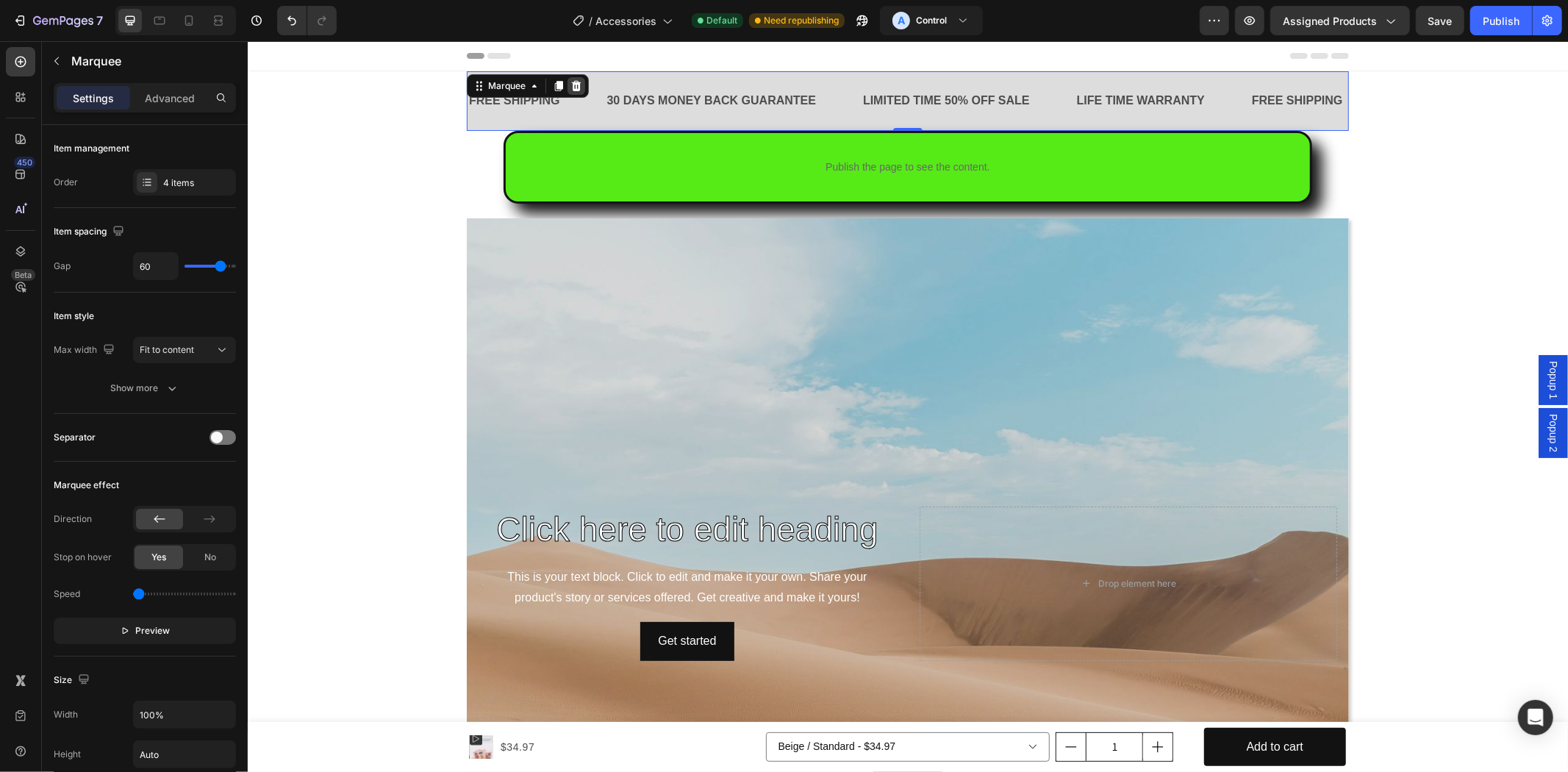
click at [572, 83] on icon at bounding box center [576, 85] width 10 height 11
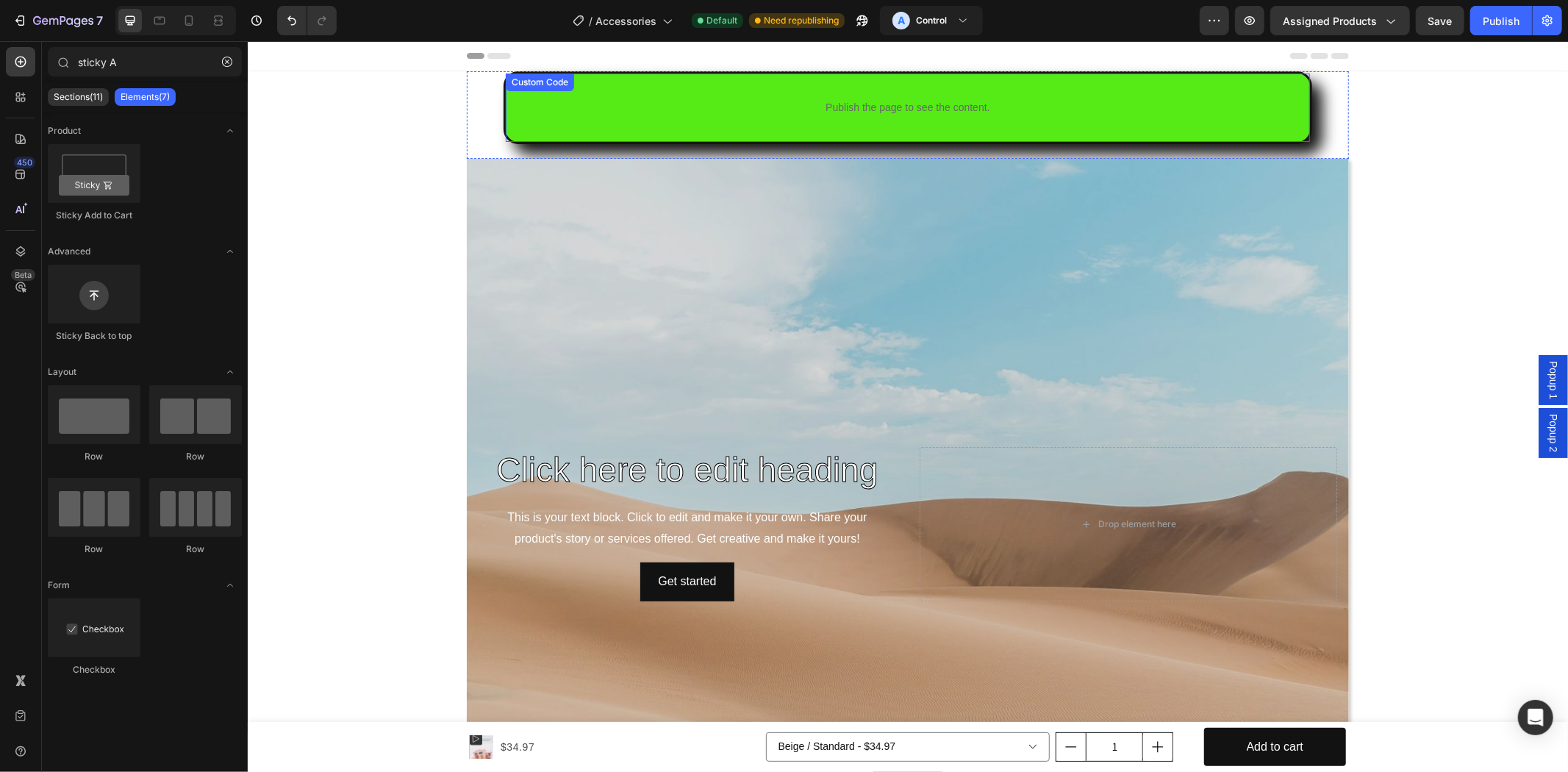
click at [548, 119] on div "Publish the page to see the content." at bounding box center [907, 107] width 804 height 39
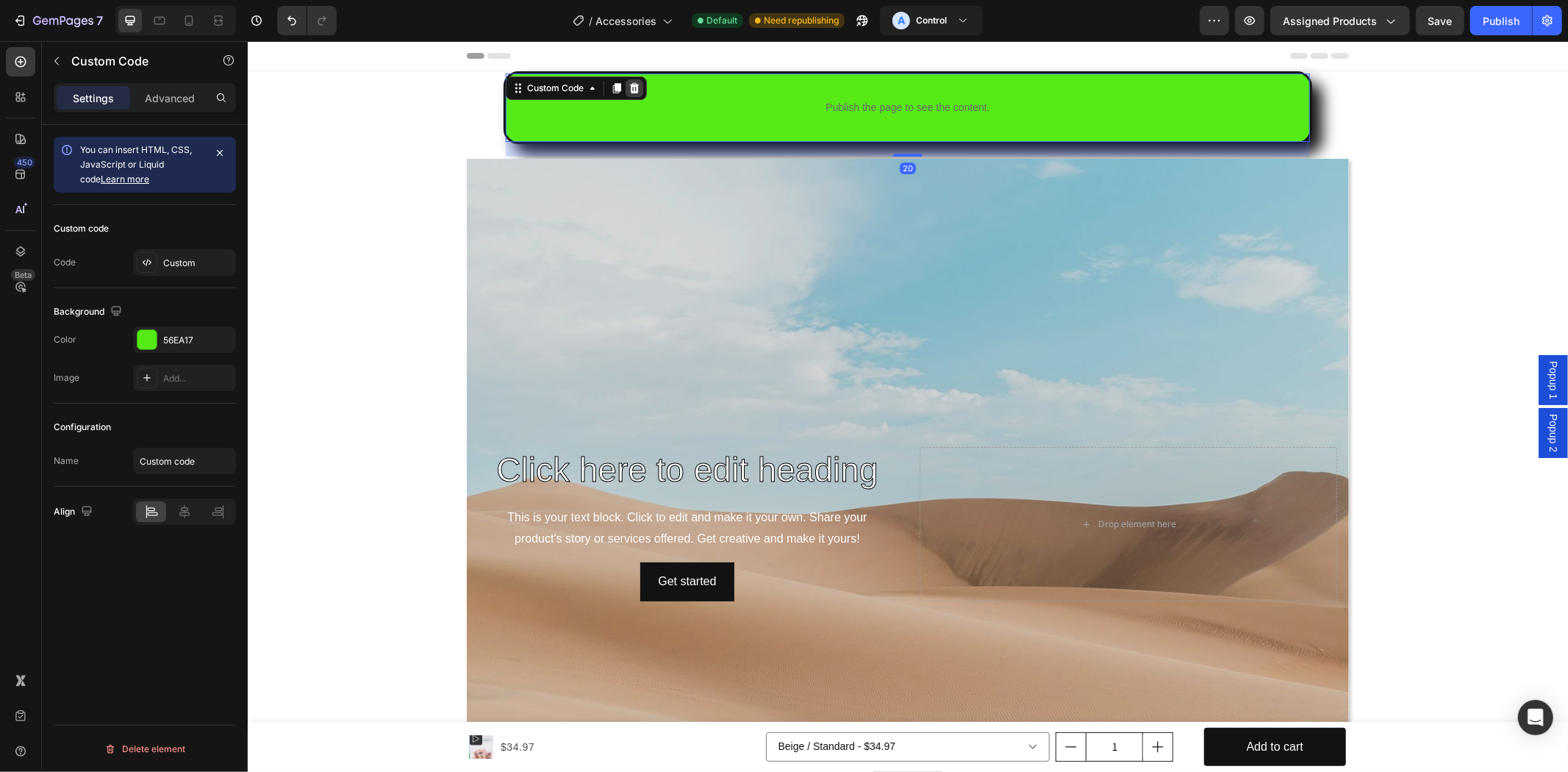
click at [629, 90] on icon at bounding box center [634, 88] width 10 height 11
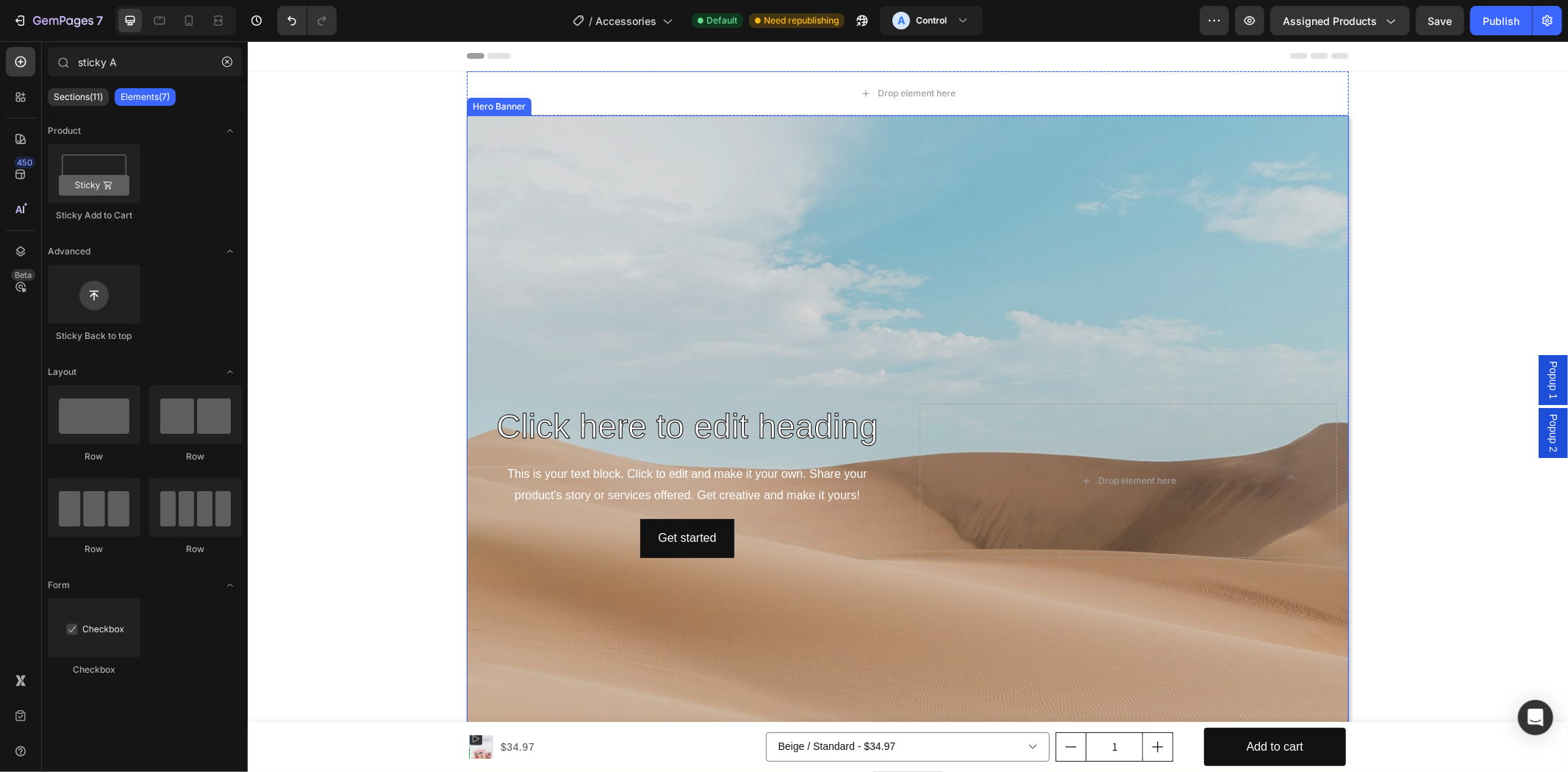
click at [659, 95] on div "Drop element here" at bounding box center [906, 92] width 882 height 44
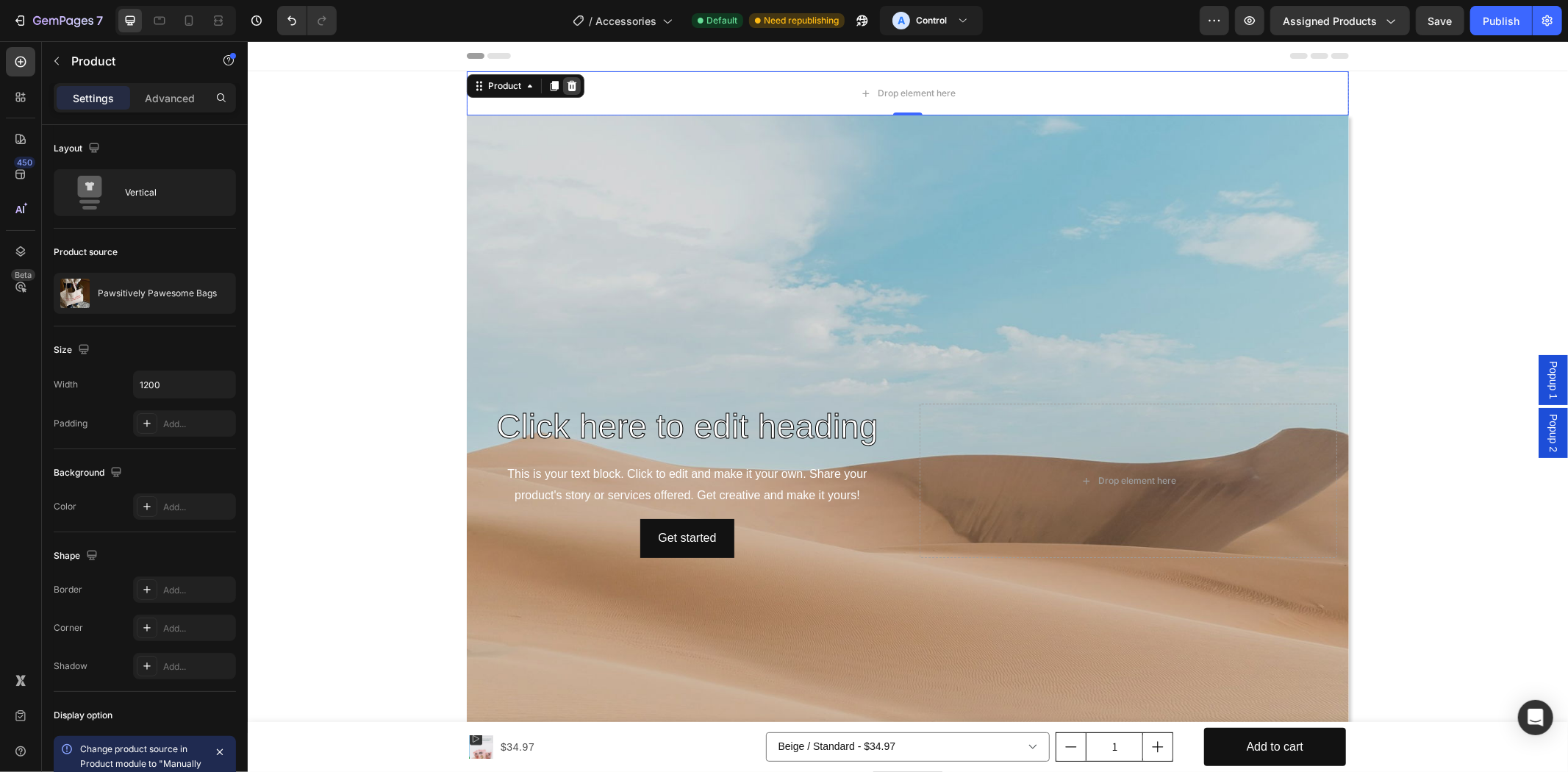
click at [567, 83] on icon at bounding box center [572, 85] width 10 height 11
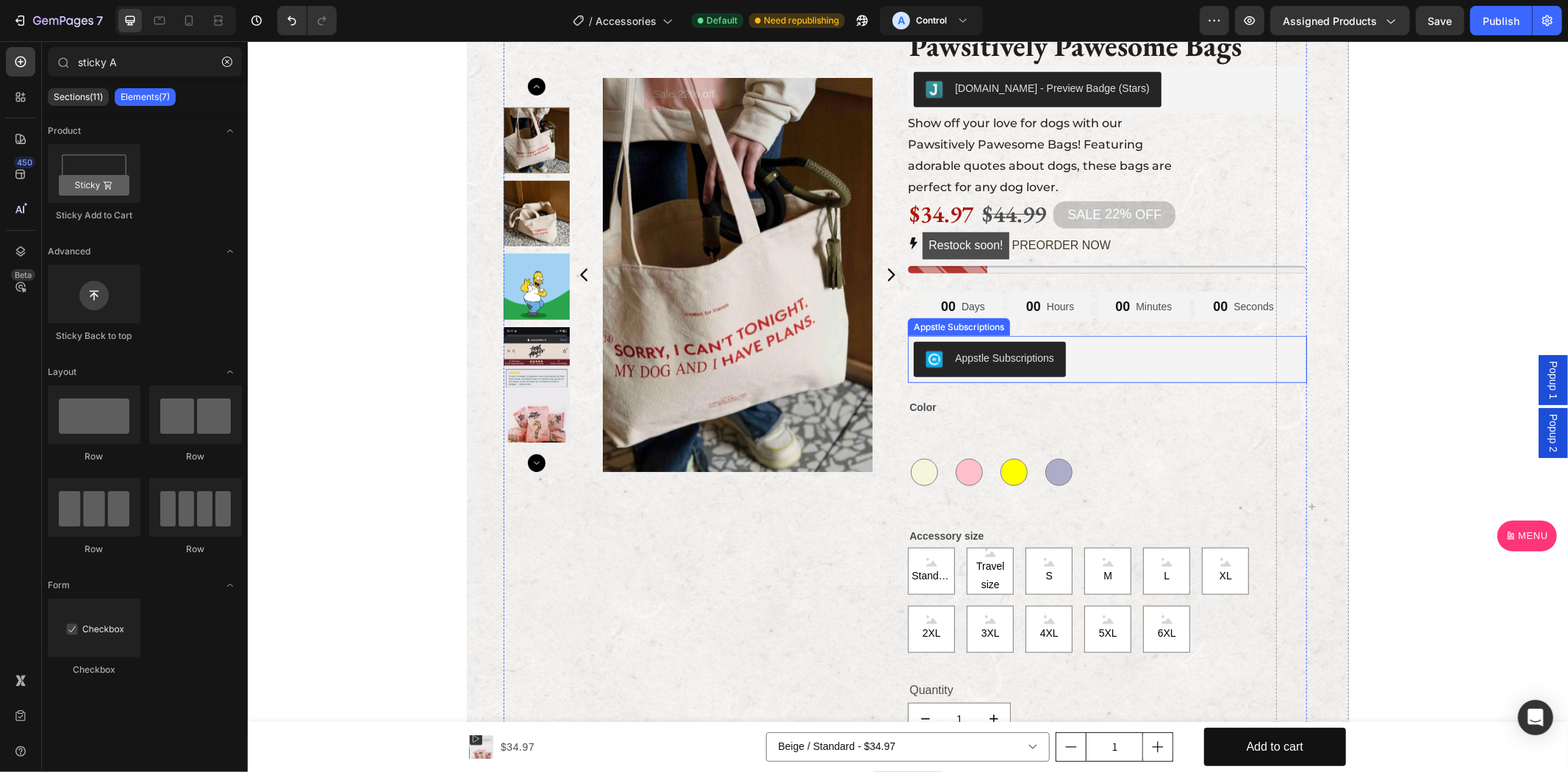
scroll to position [953, 0]
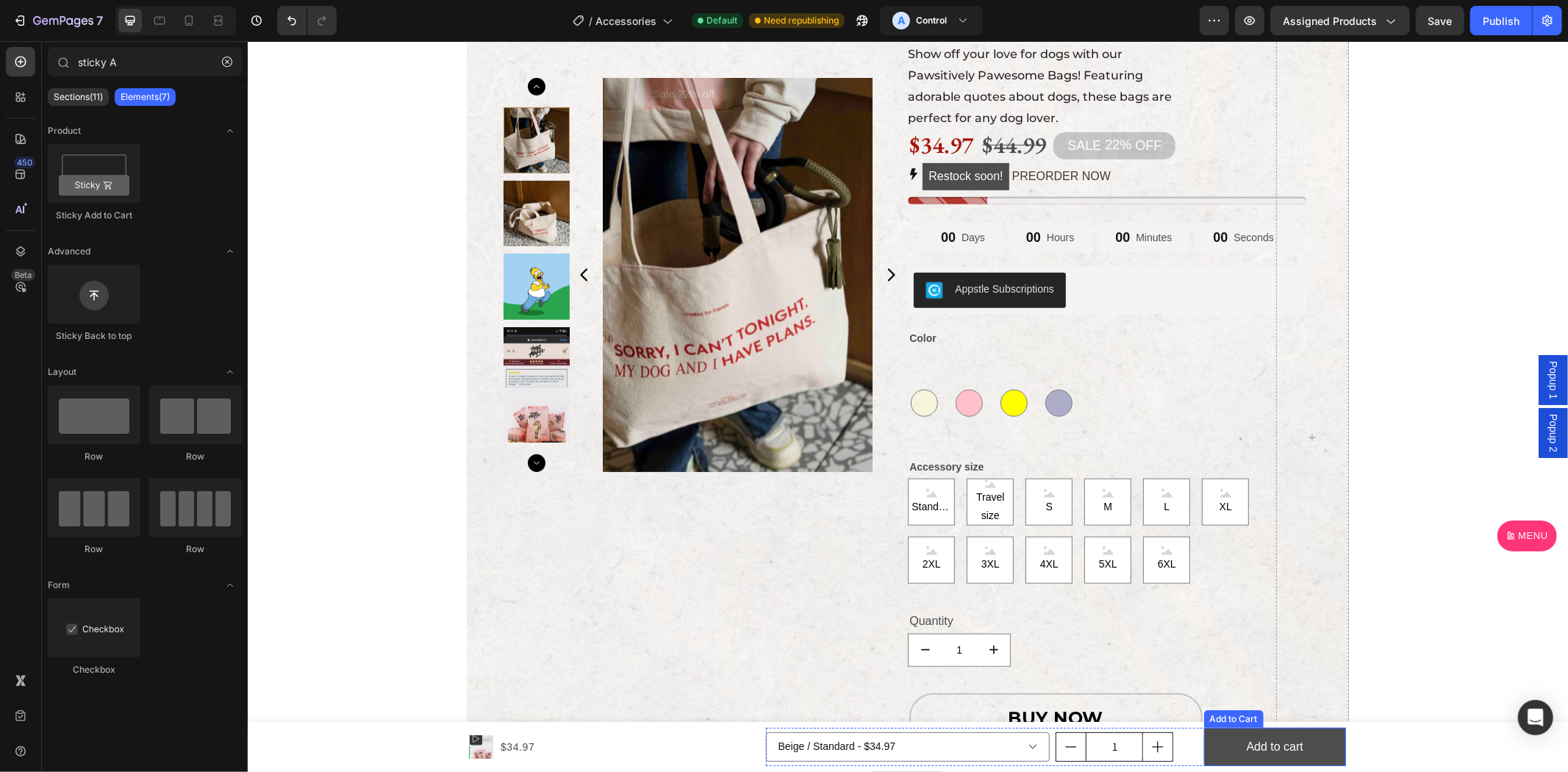
click at [1226, 738] on button "Add to cart" at bounding box center [1274, 747] width 142 height 39
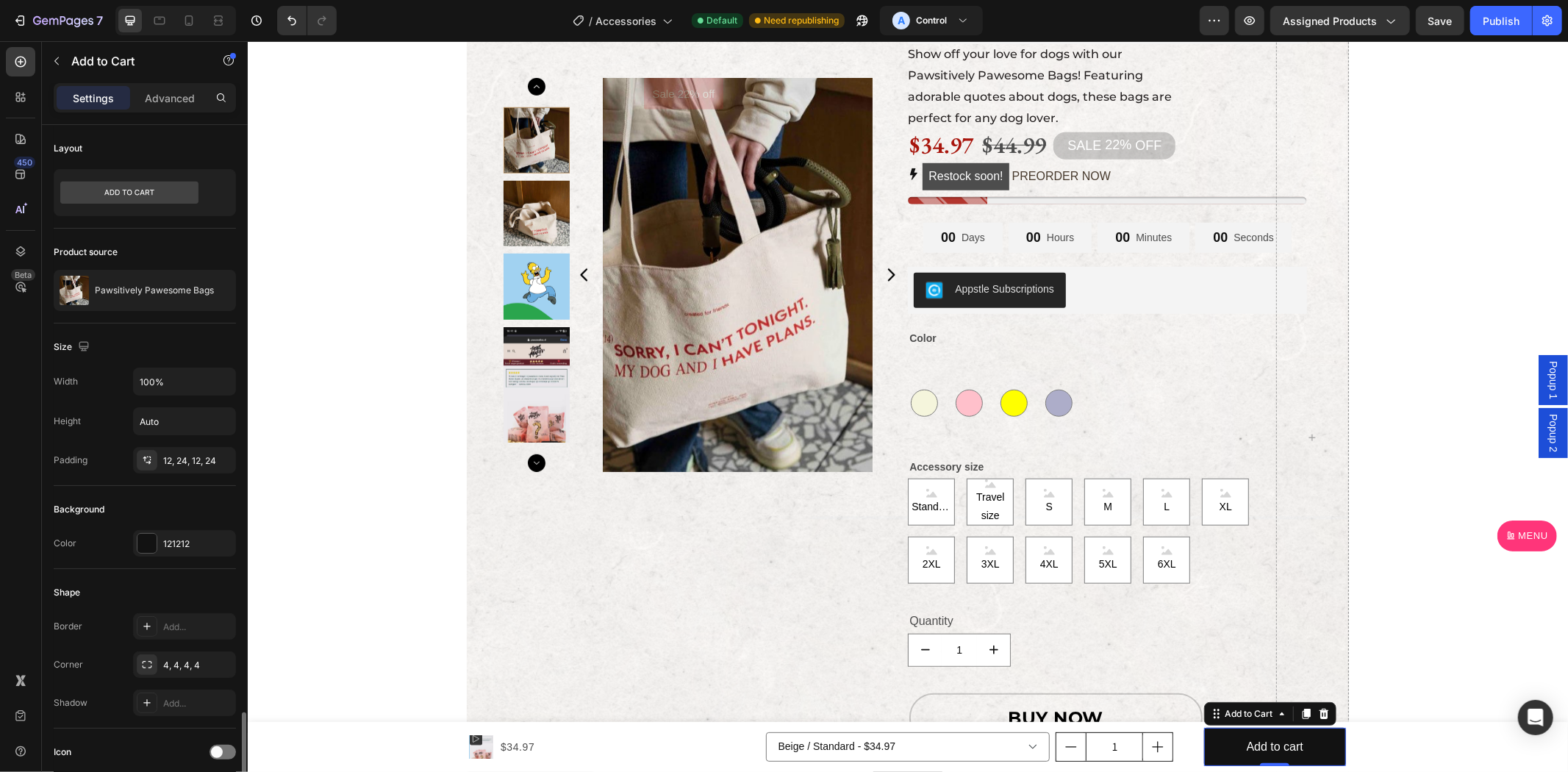
scroll to position [819, 0]
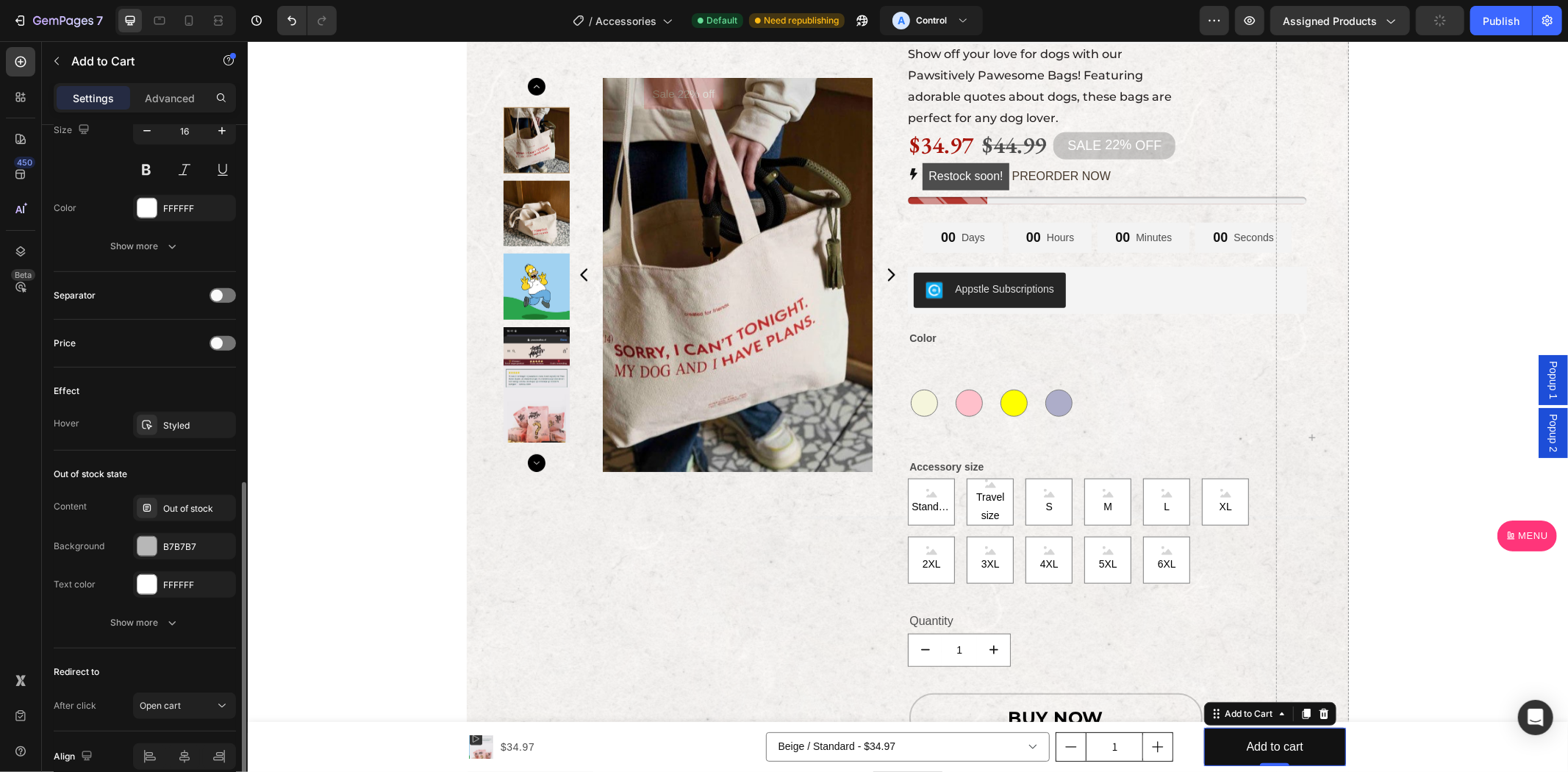
click at [351, 731] on div "Product Images $34.97 Product Price Product Price Row Beige / Standard - $34.97…" at bounding box center [907, 746] width 1320 height 50
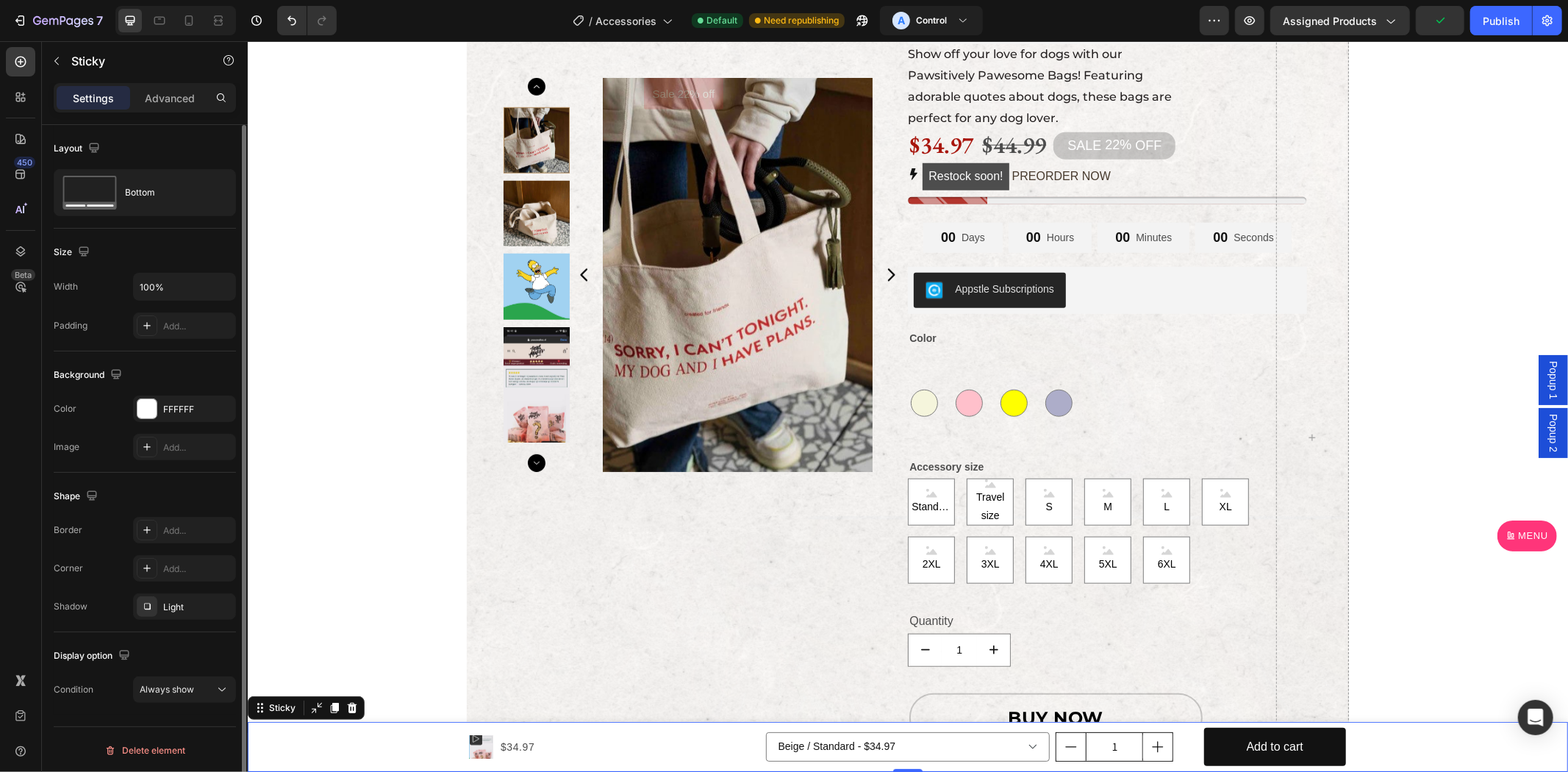
scroll to position [2, 0]
click at [203, 682] on div "Always show" at bounding box center [177, 688] width 75 height 14
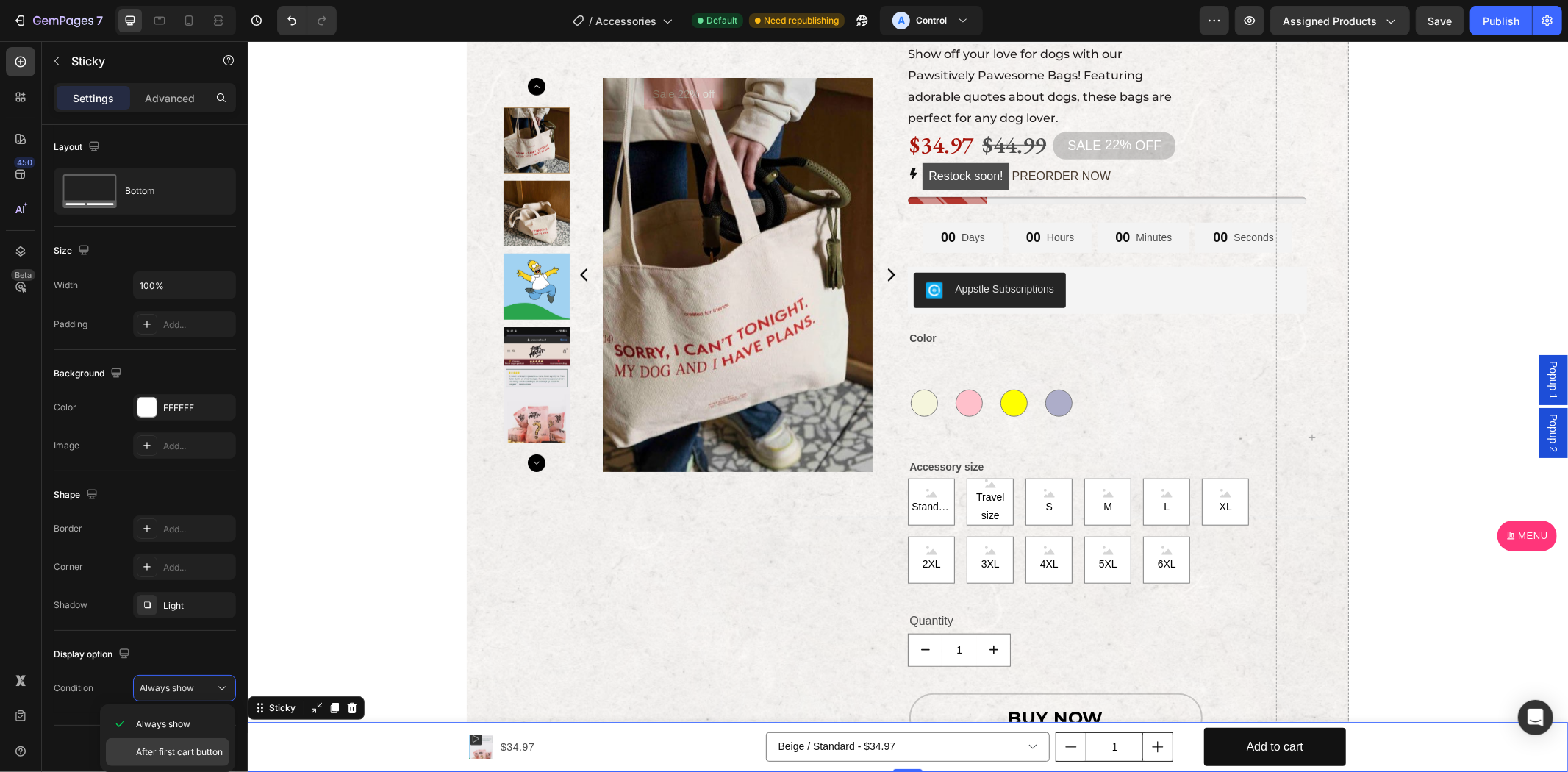
click at [199, 745] on div "After first cart button" at bounding box center [167, 752] width 123 height 28
click at [1494, 23] on div "Publish" at bounding box center [1501, 21] width 37 height 16
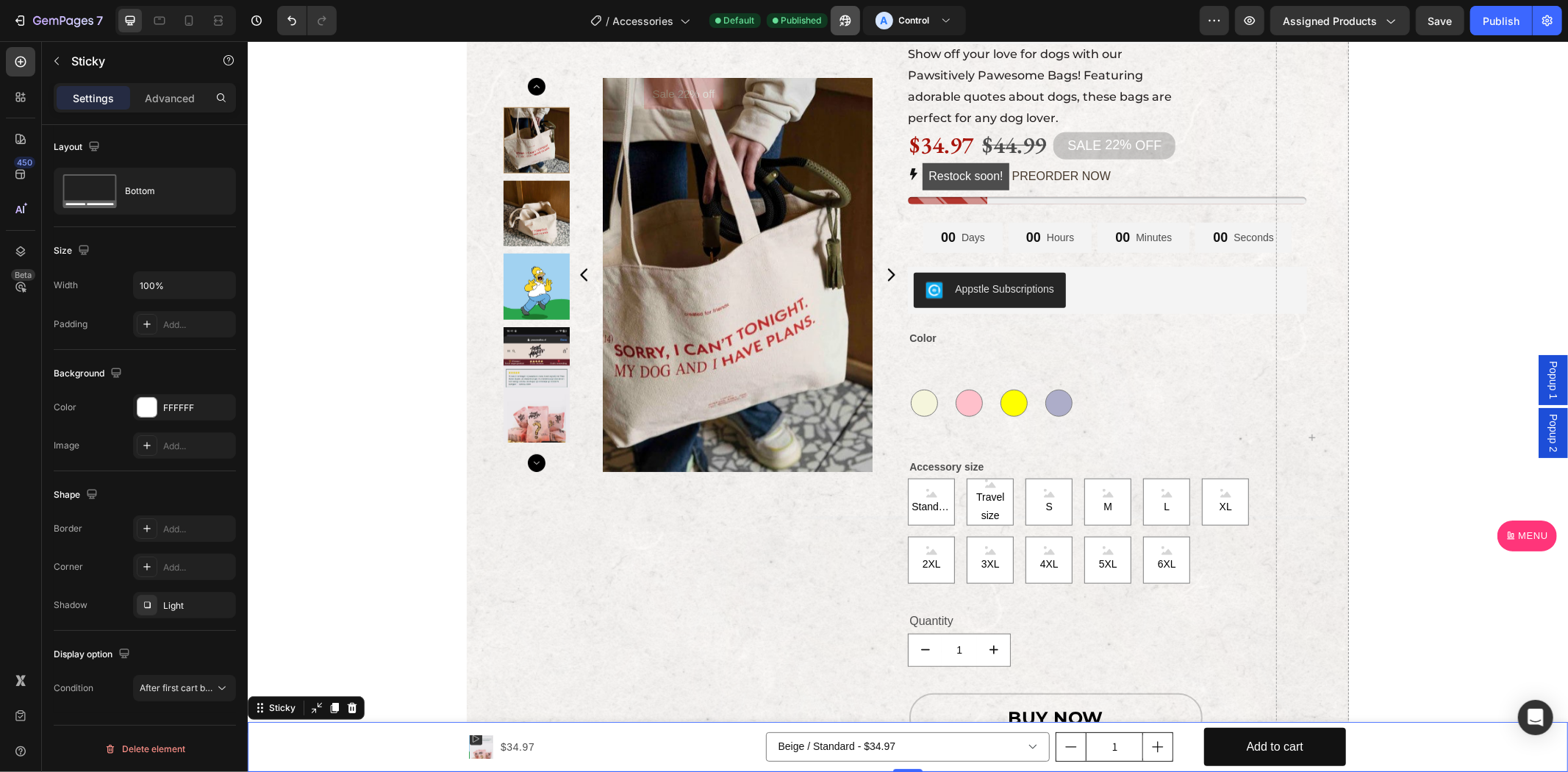
click at [846, 19] on icon "button" at bounding box center [845, 20] width 15 height 15
